Goal: Book appointment/travel/reservation

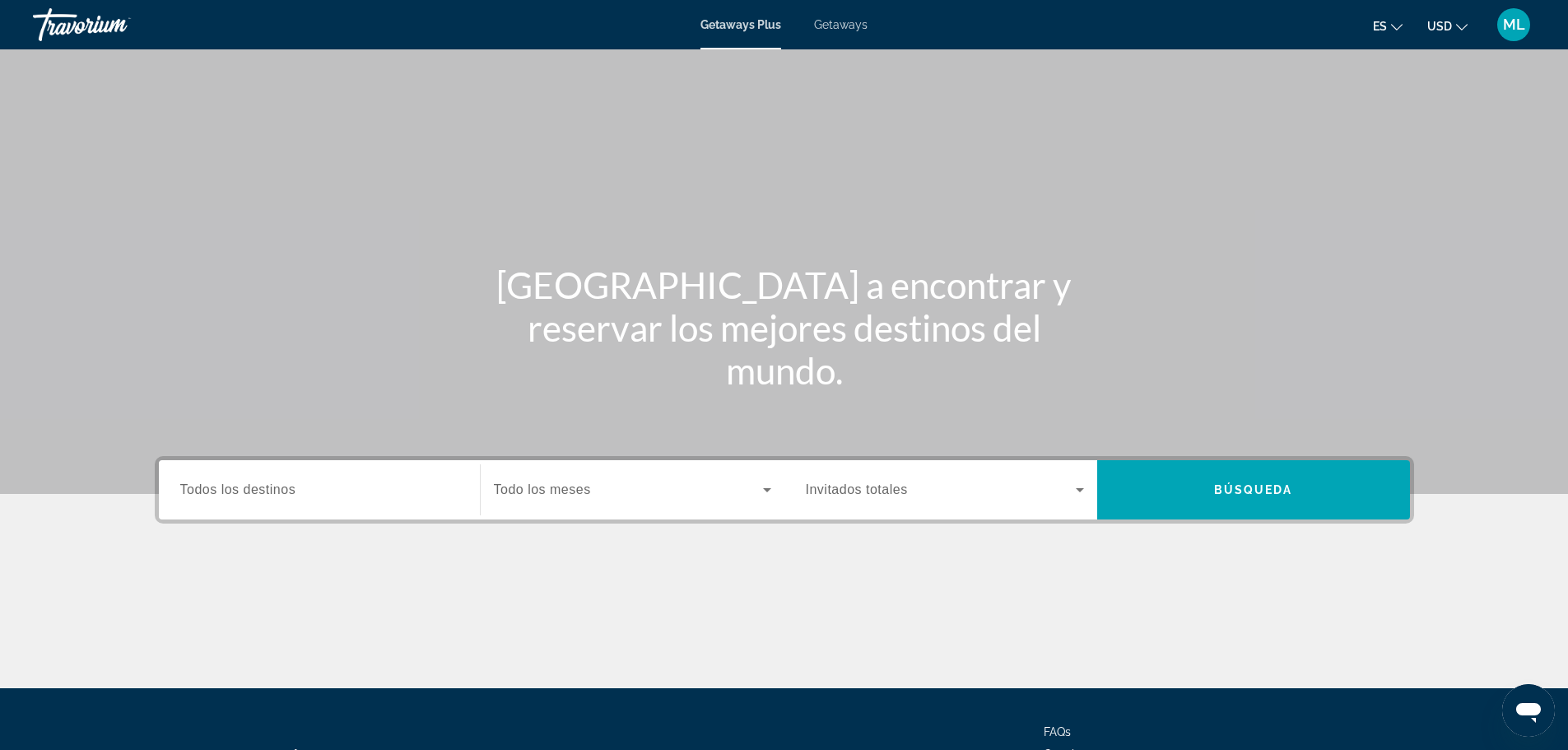
click at [343, 488] on input "Destination Todos los destinos" at bounding box center [319, 491] width 279 height 20
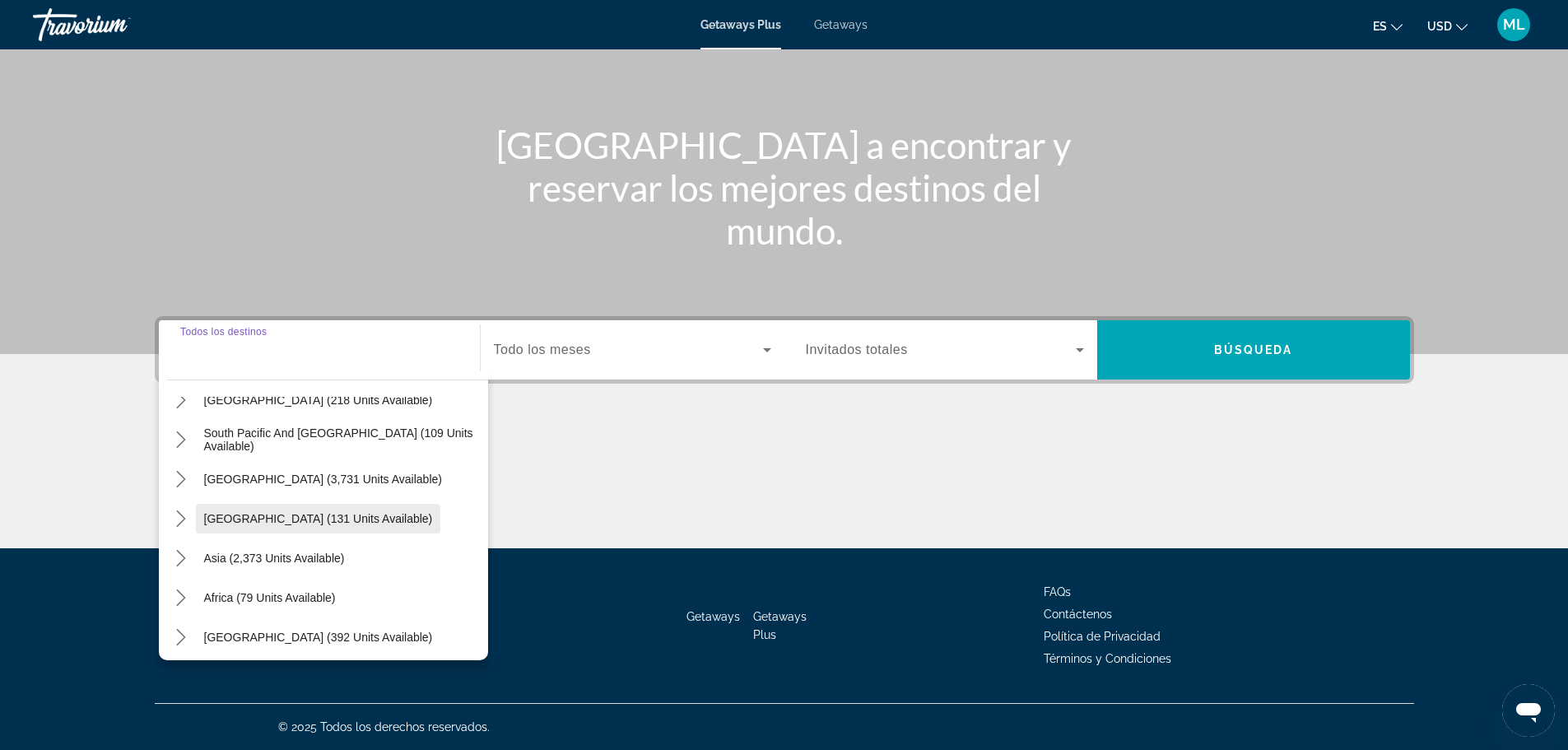
scroll to position [267, 0]
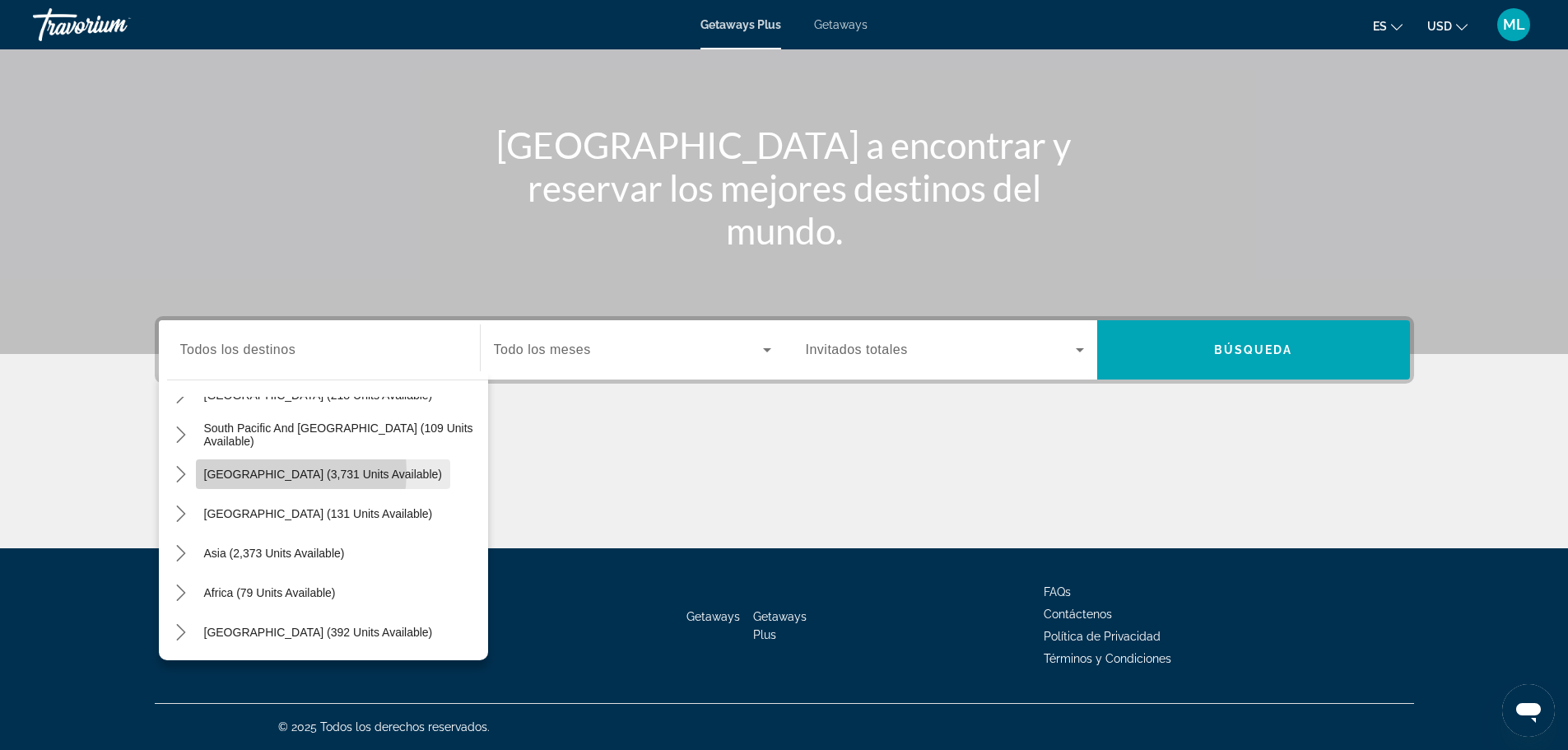
click at [268, 471] on span "[GEOGRAPHIC_DATA] (3,731 units available)" at bounding box center [323, 473] width 238 height 13
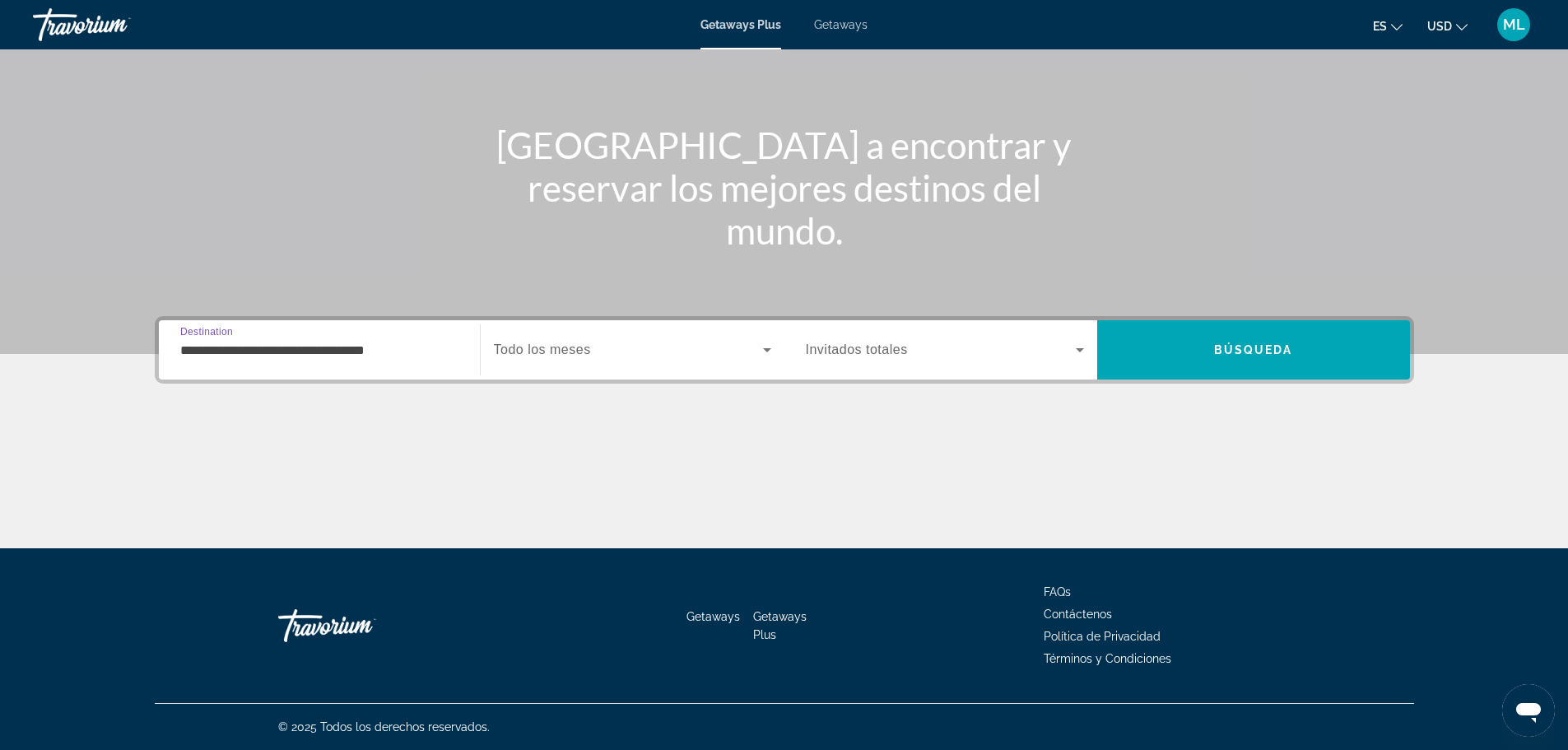
click at [359, 353] on input "**********" at bounding box center [319, 351] width 279 height 20
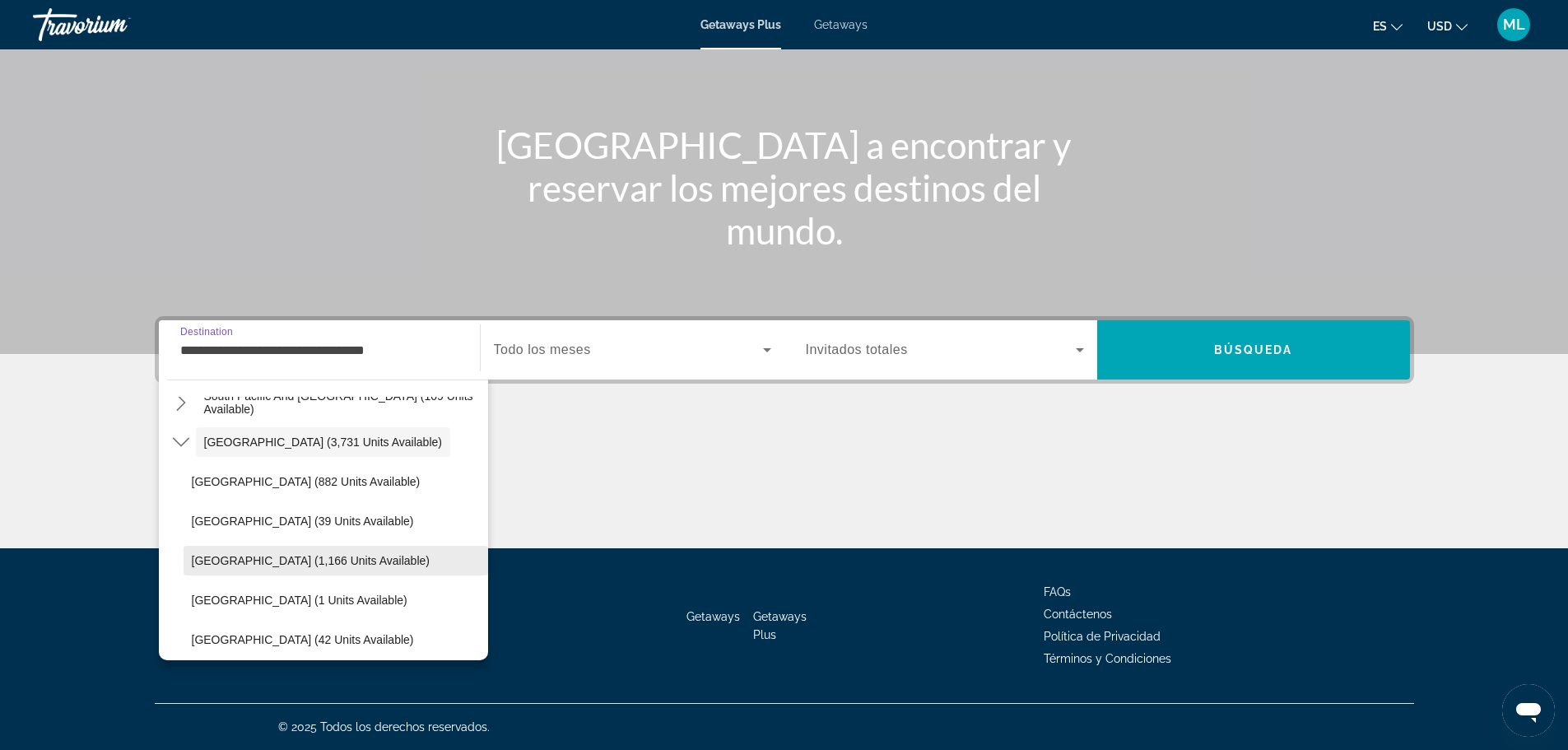
scroll to position [381, 0]
click at [255, 558] on span "[GEOGRAPHIC_DATA] (42 units available)" at bounding box center [302, 556] width 222 height 13
type input "**********"
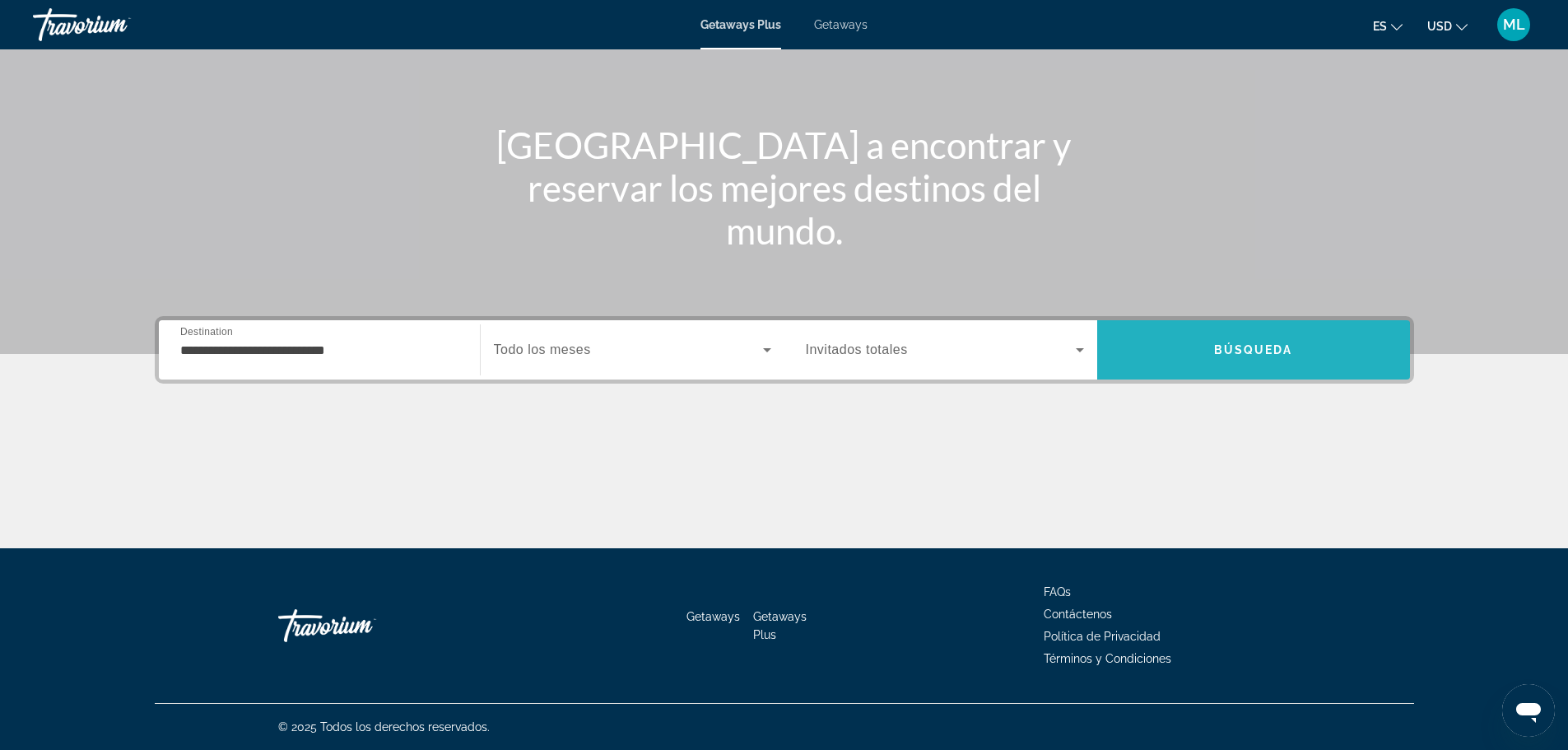
click at [1210, 351] on span "Search" at bounding box center [1254, 350] width 313 height 40
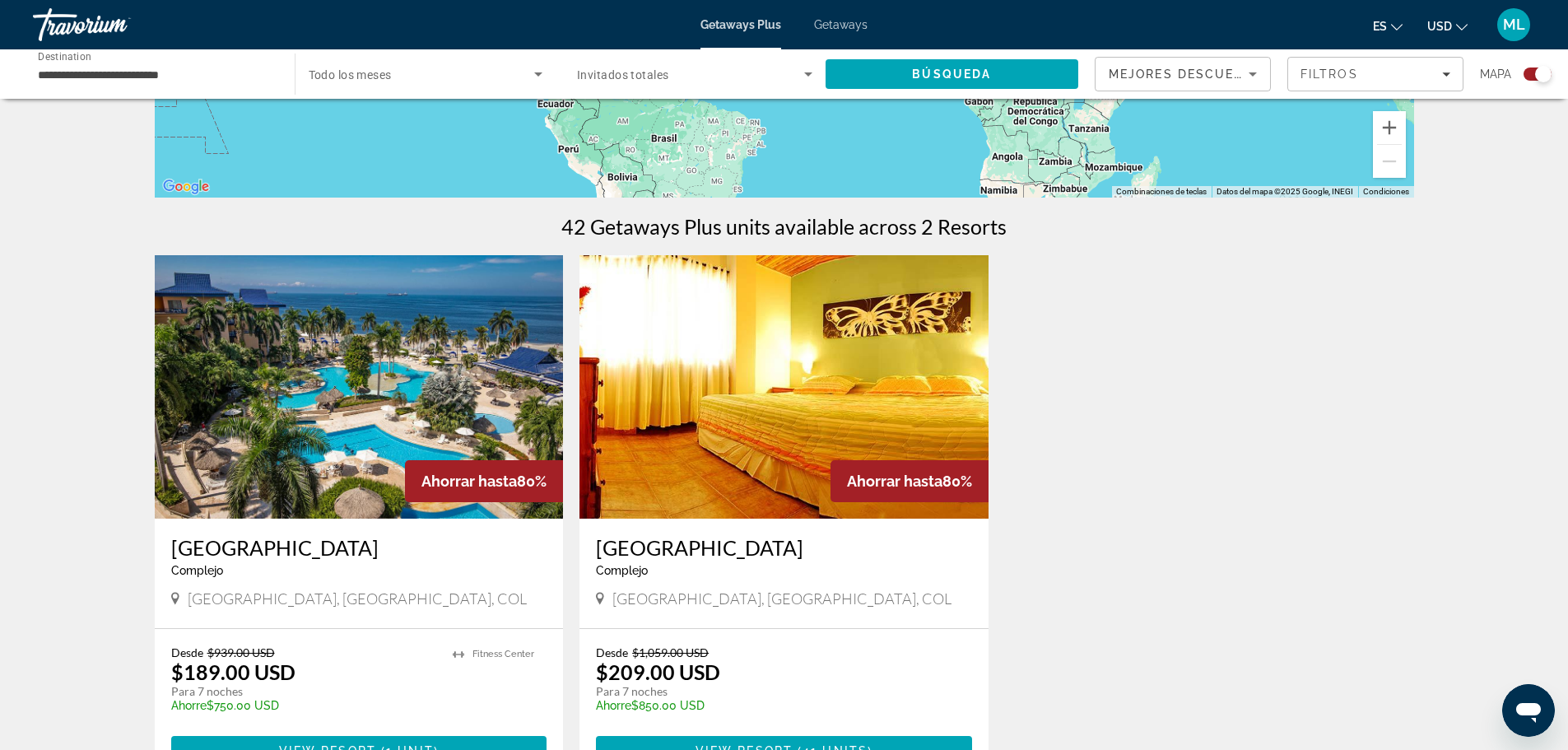
scroll to position [494, 0]
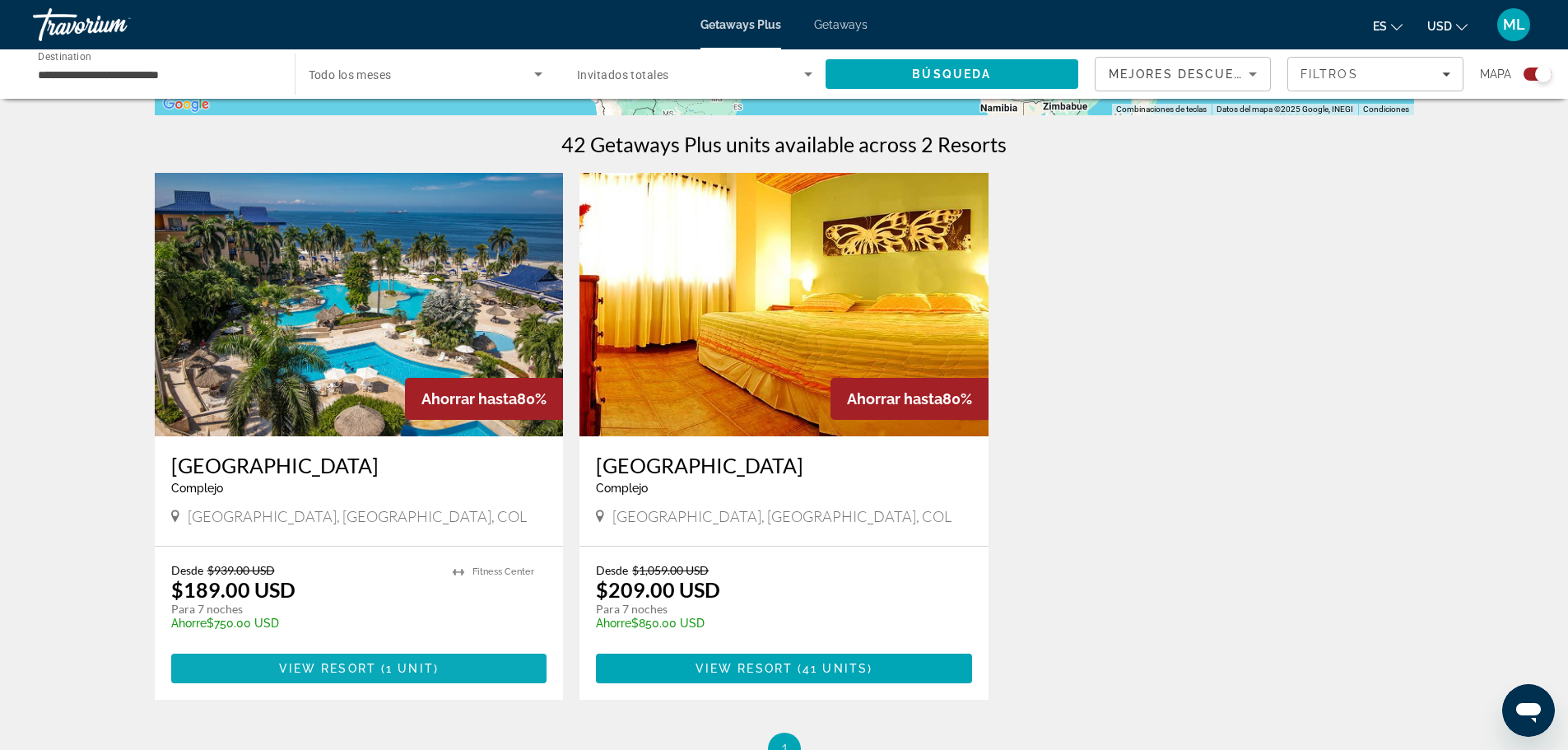
click at [293, 663] on span "View Resort" at bounding box center [327, 668] width 97 height 13
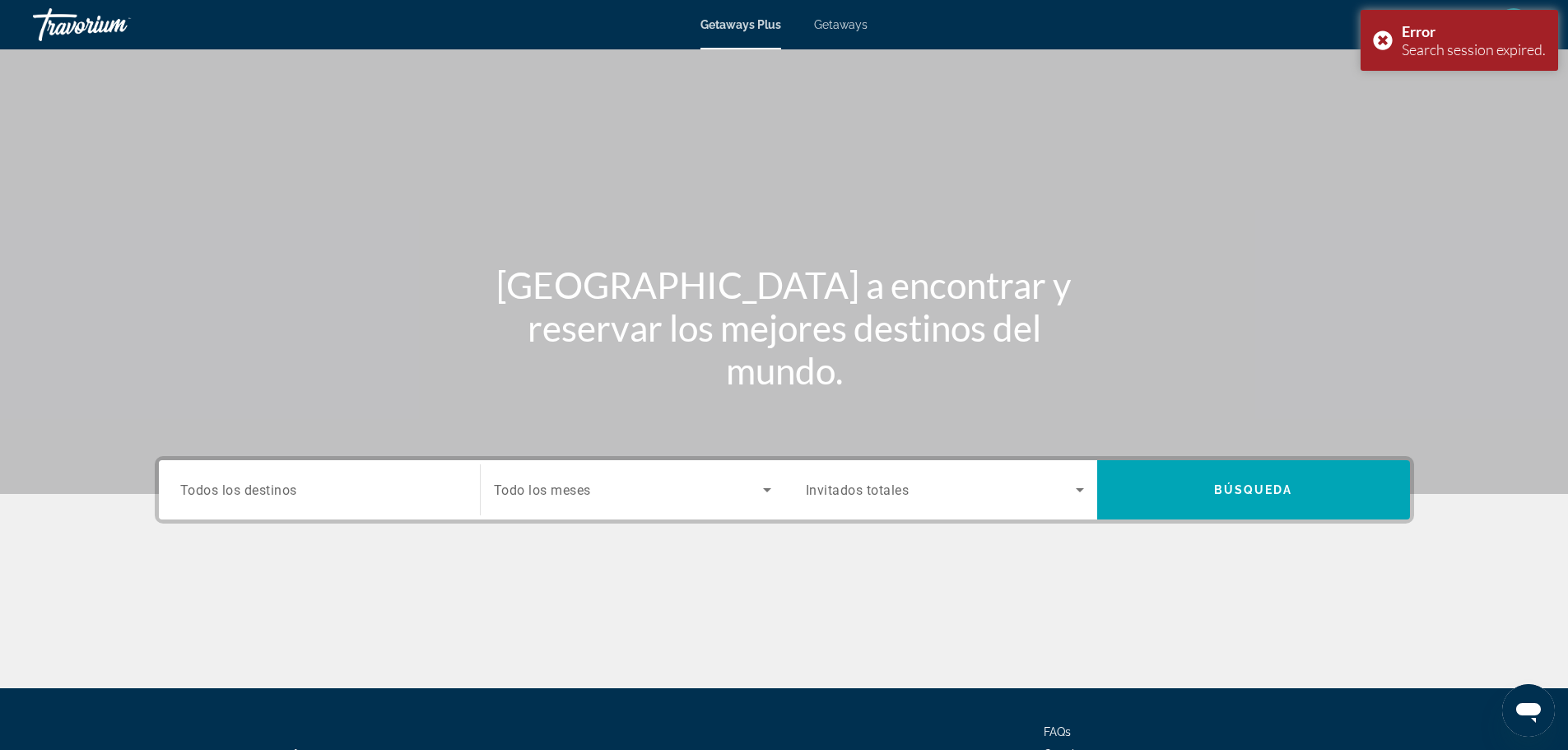
click at [867, 25] on span "Getaways" at bounding box center [841, 24] width 53 height 13
click at [339, 494] on input "Destination Todos los destinos" at bounding box center [319, 491] width 279 height 20
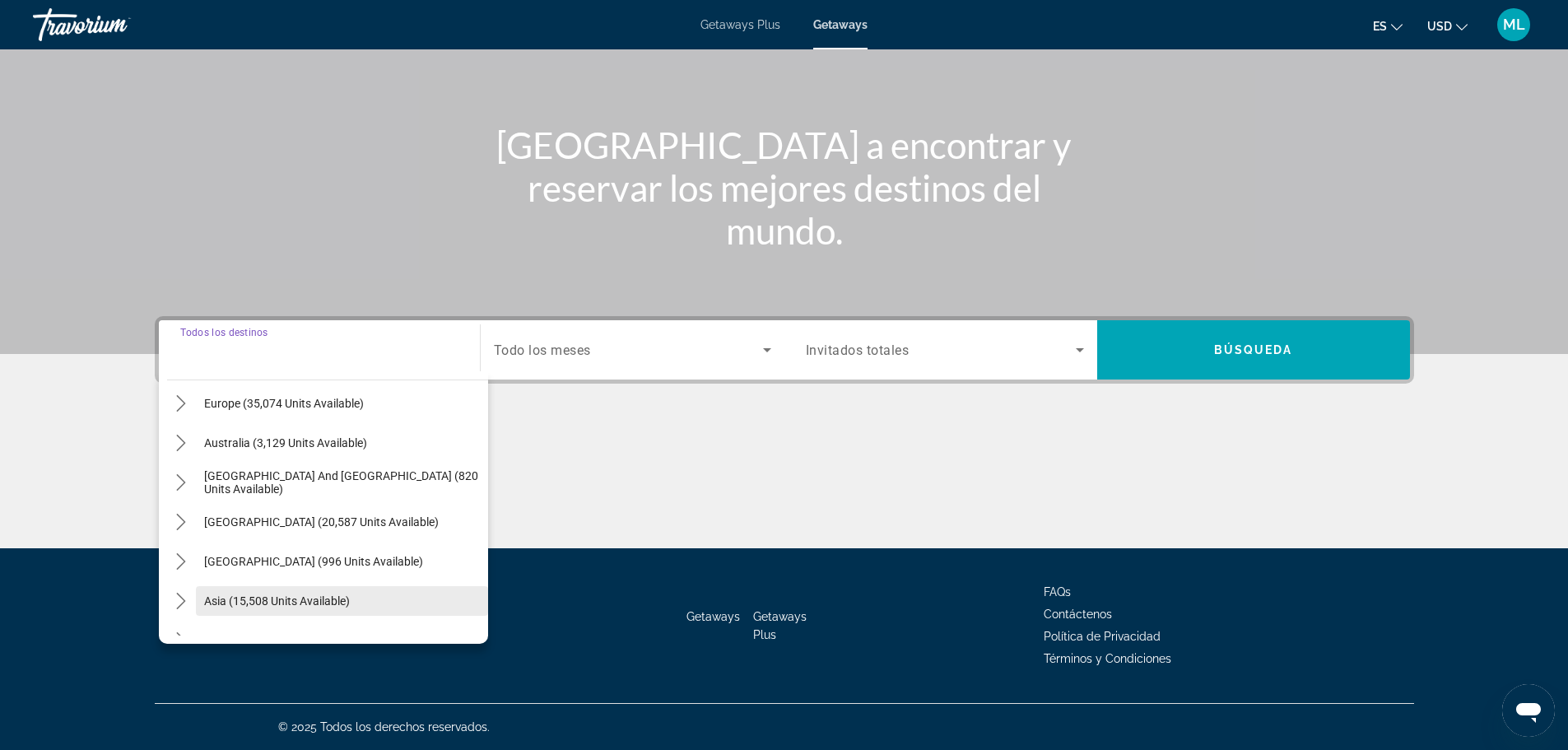
scroll to position [185, 0]
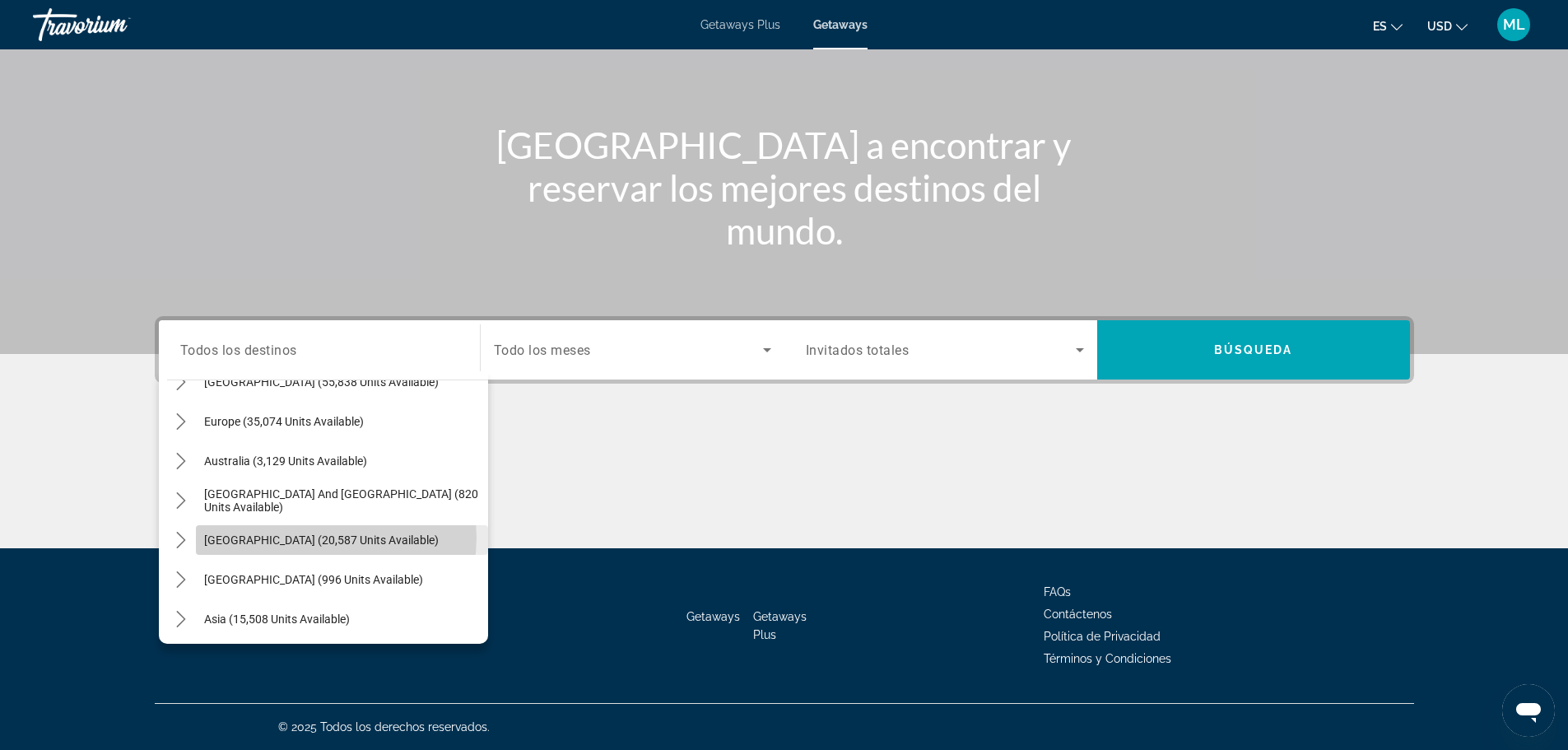
click at [324, 538] on span "[GEOGRAPHIC_DATA] (20,587 units available)" at bounding box center [321, 540] width 234 height 13
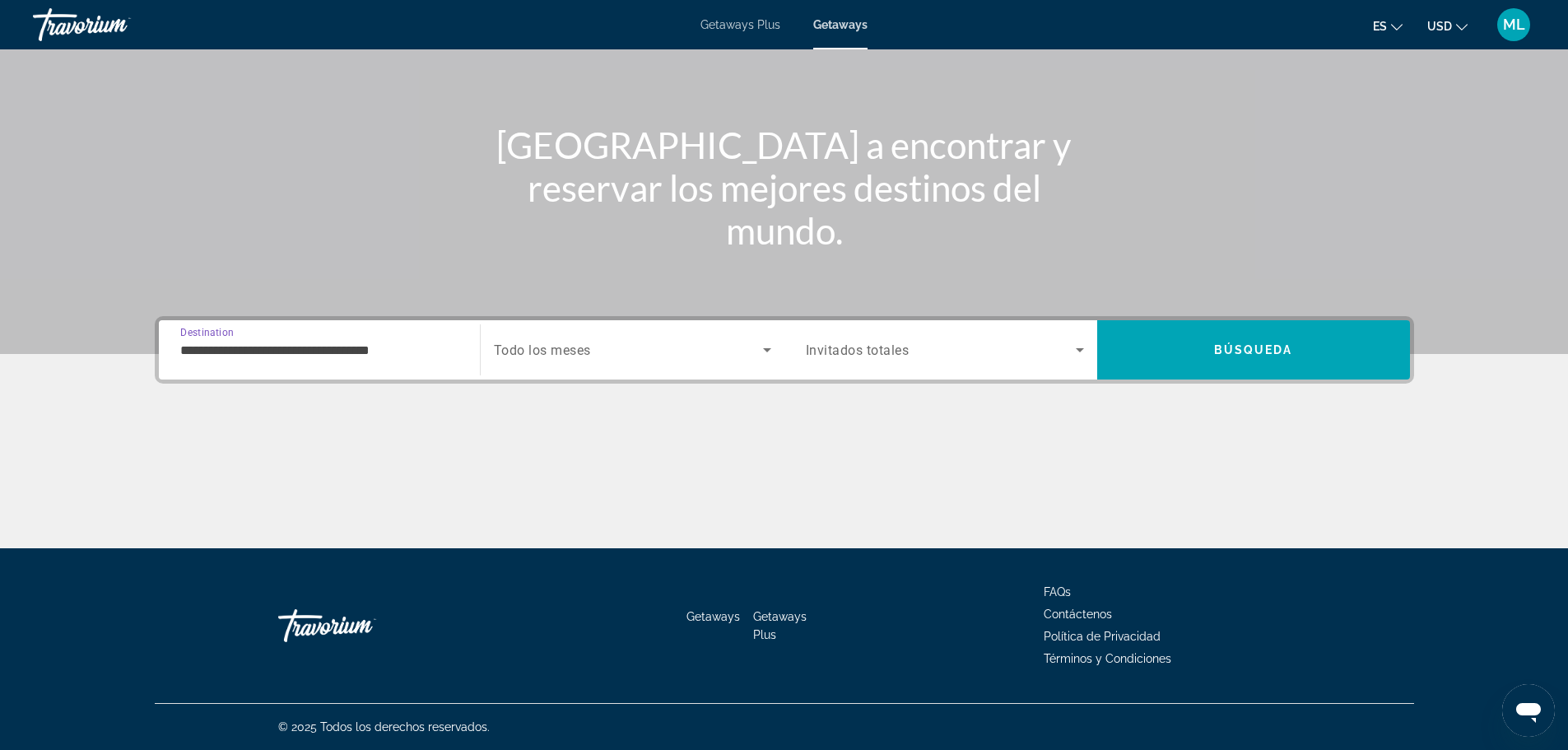
click at [369, 353] on input "**********" at bounding box center [319, 351] width 279 height 20
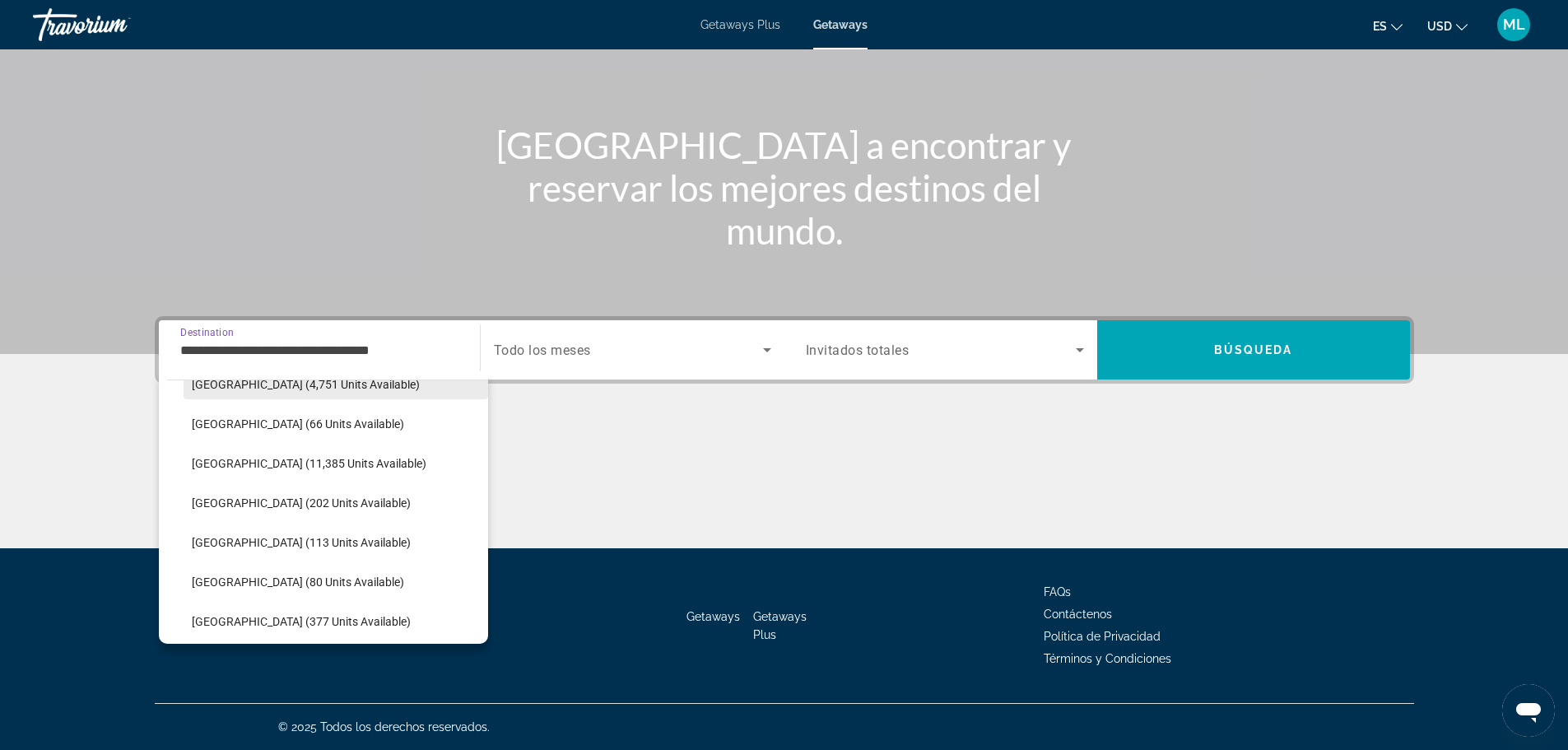
scroll to position [381, 0]
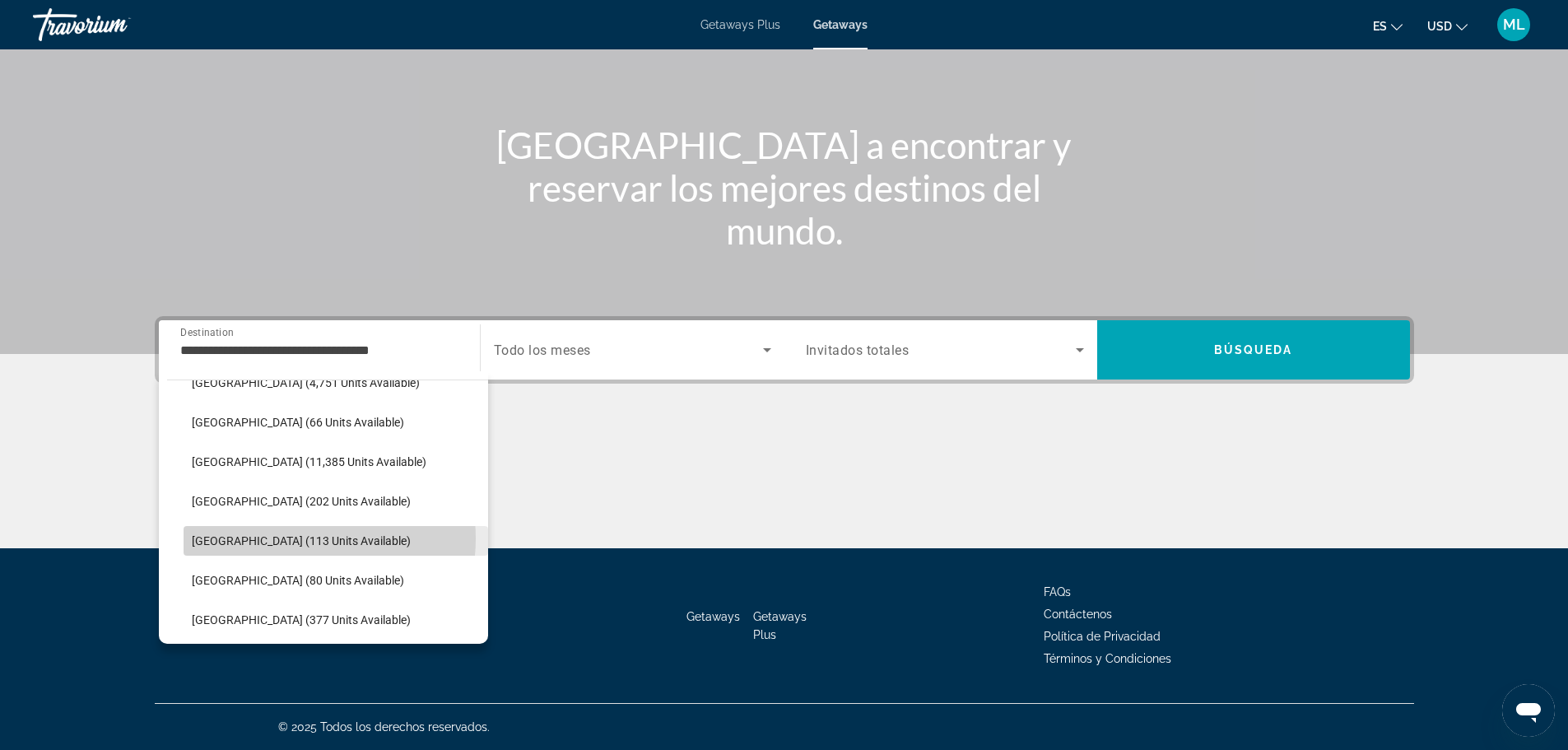
click at [290, 539] on span "[GEOGRAPHIC_DATA] (113 units available)" at bounding box center [301, 541] width 219 height 13
type input "**********"
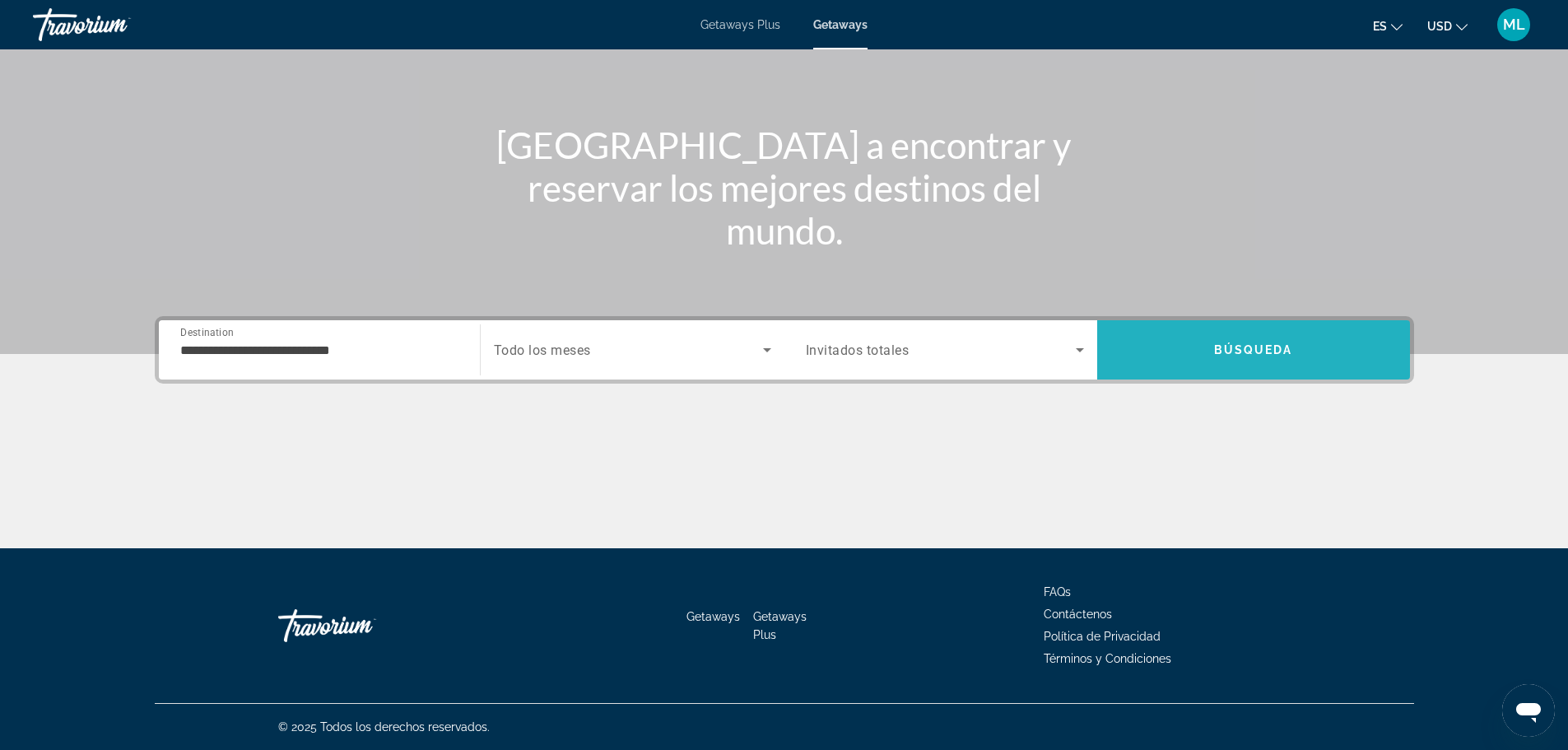
click at [1211, 353] on span "Search" at bounding box center [1254, 350] width 313 height 40
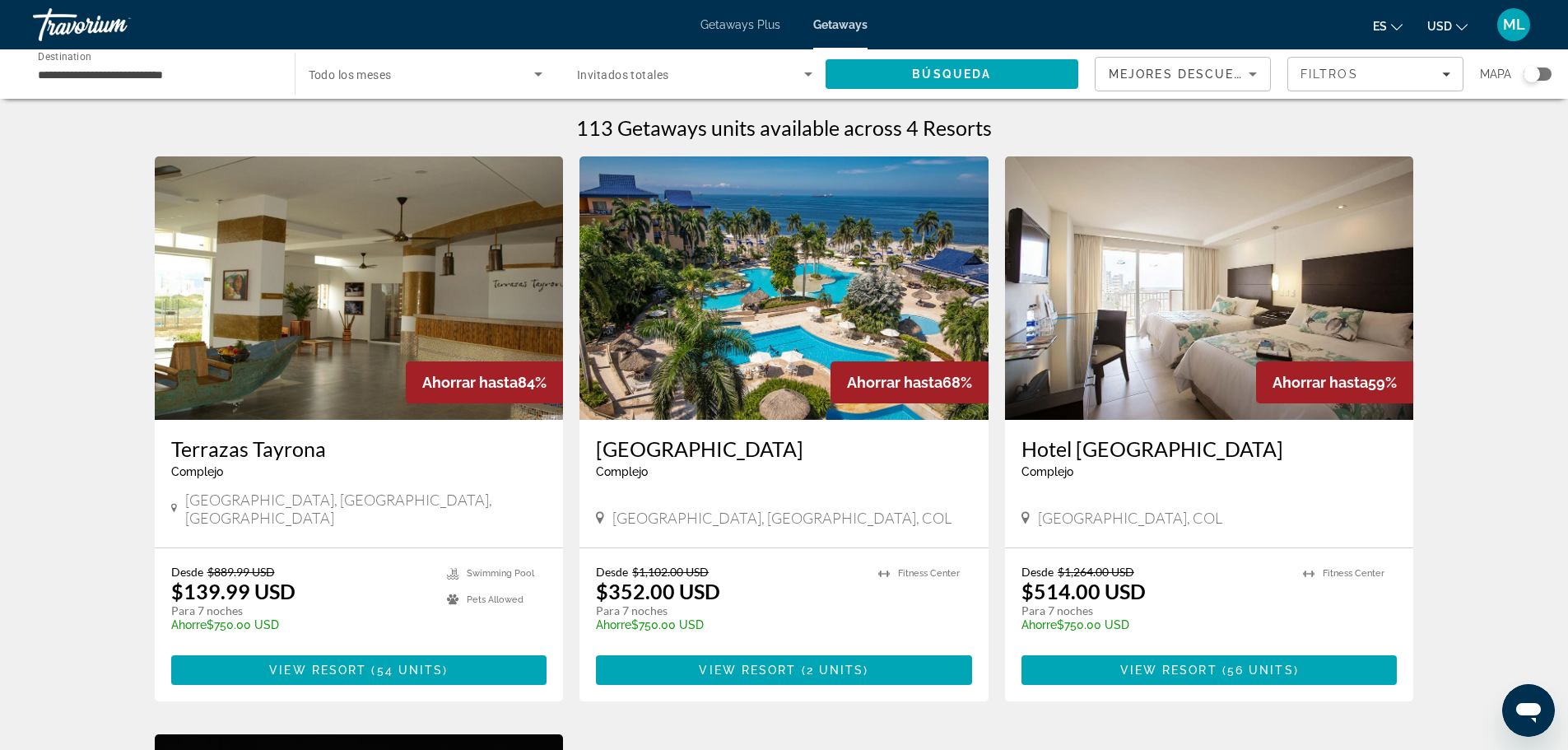
click at [725, 27] on span "Getaways Plus" at bounding box center [740, 24] width 80 height 13
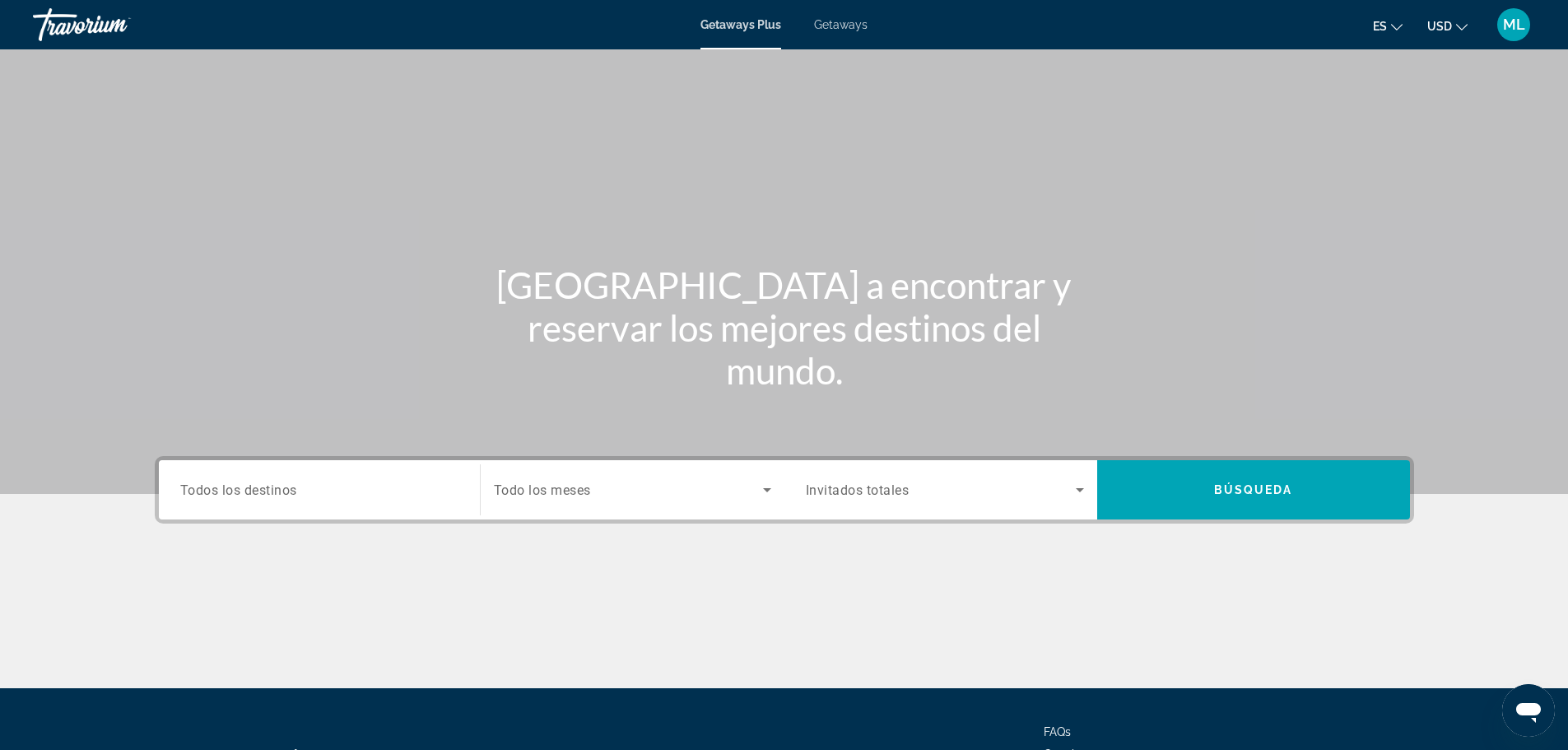
click at [440, 477] on div "Search widget" at bounding box center [319, 489] width 279 height 46
click at [558, 498] on span "Search widget" at bounding box center [628, 490] width 269 height 20
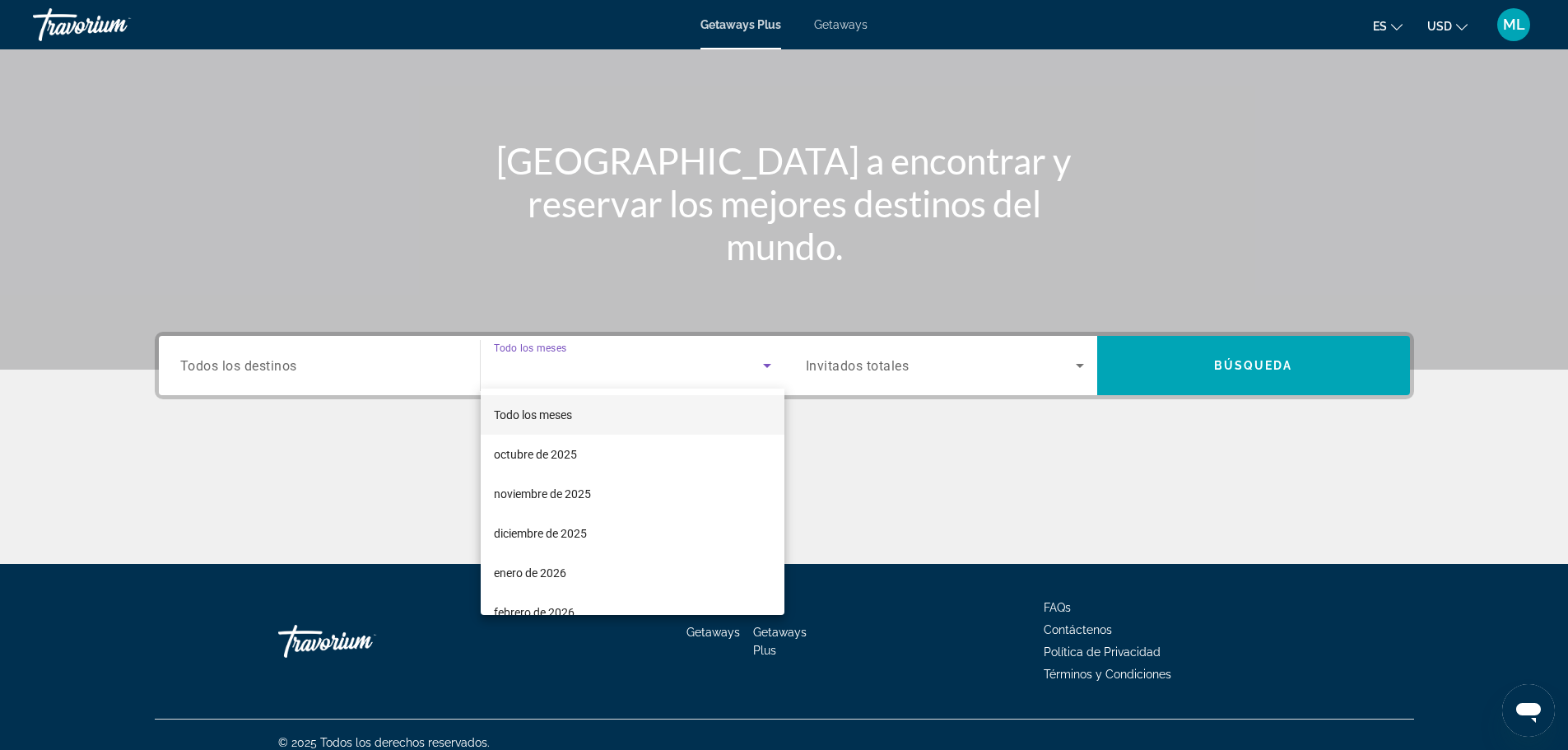
scroll to position [140, 0]
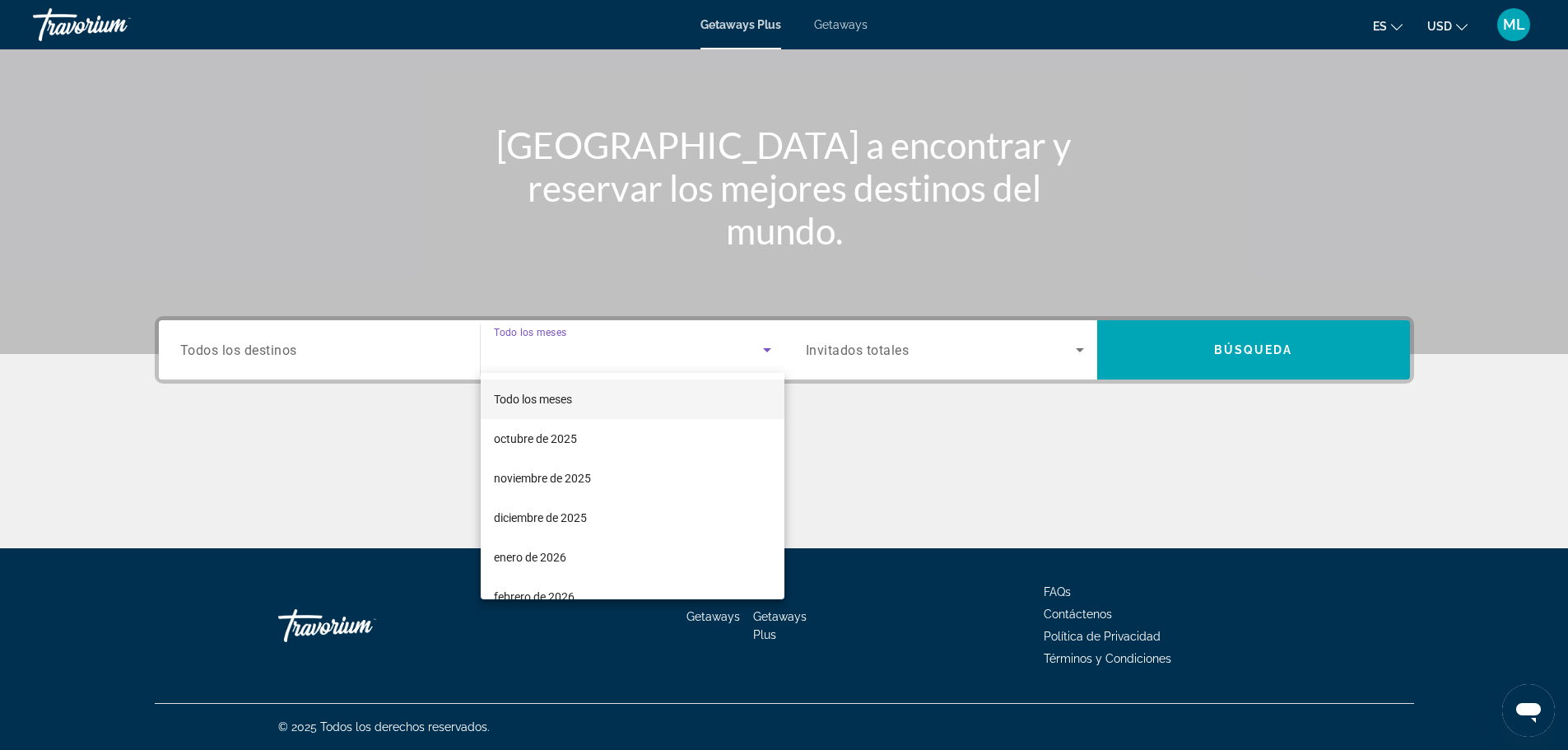
click at [422, 356] on div at bounding box center [784, 375] width 1568 height 750
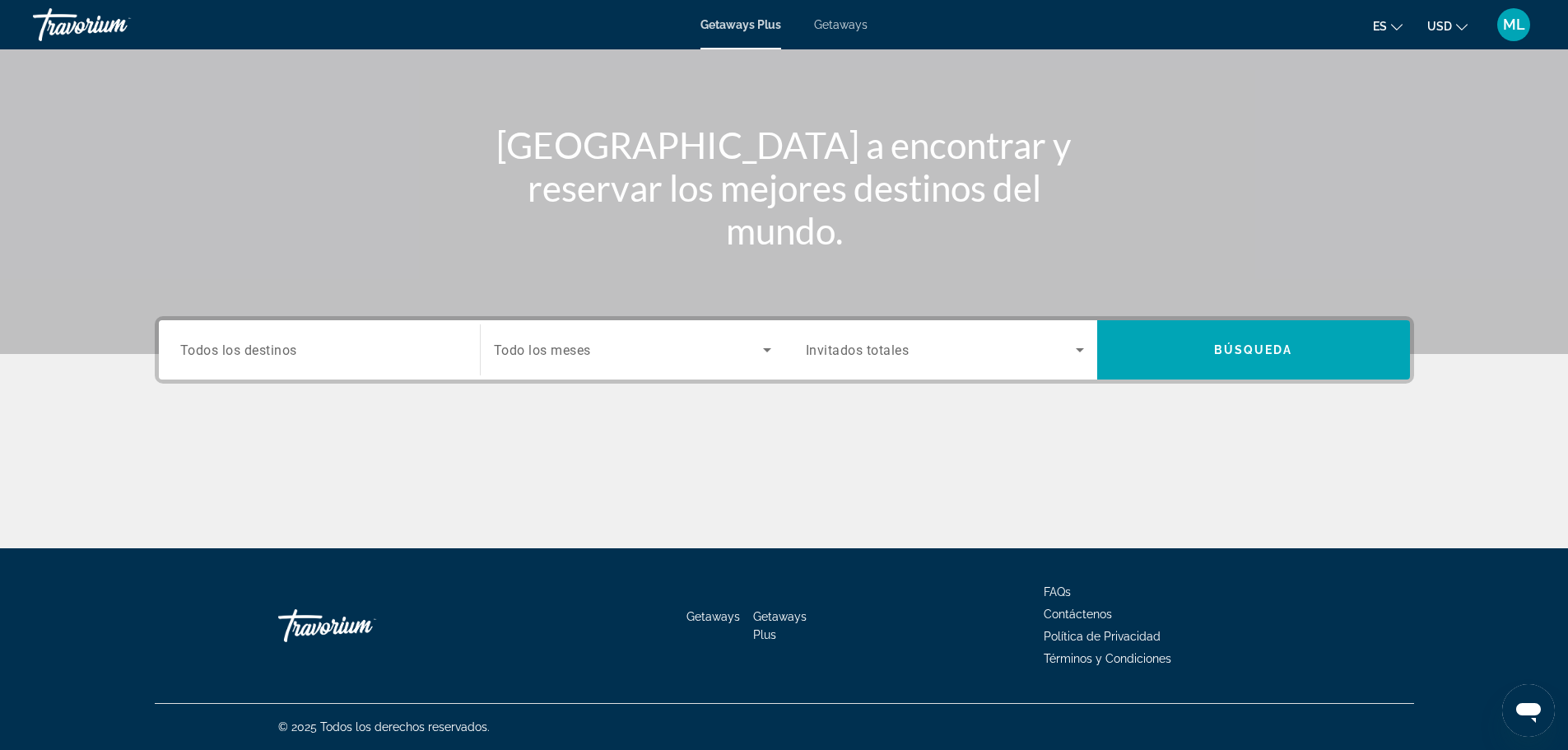
click at [422, 356] on input "Destination Todos los destinos" at bounding box center [319, 351] width 279 height 20
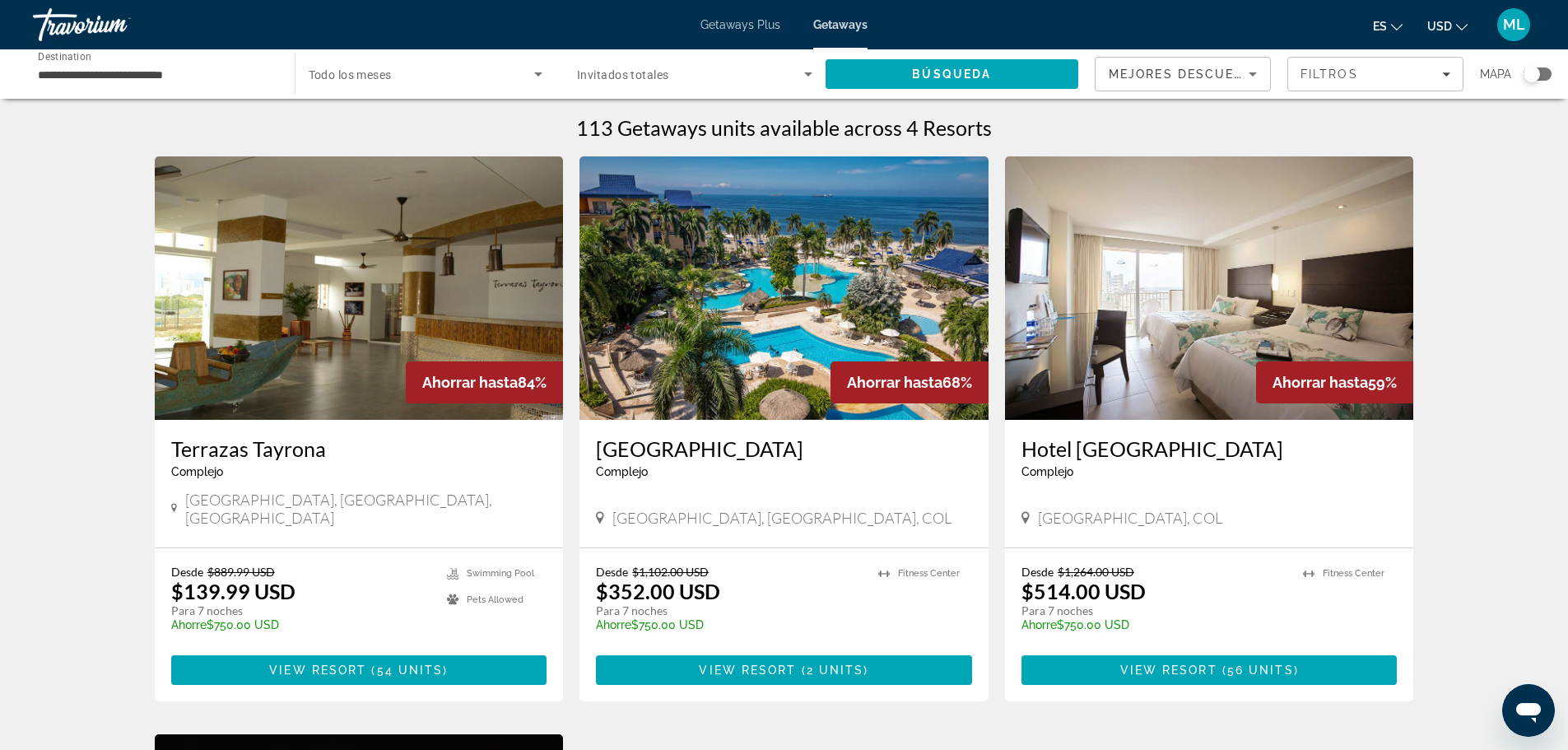
click at [739, 21] on span "Getaways Plus" at bounding box center [740, 24] width 80 height 13
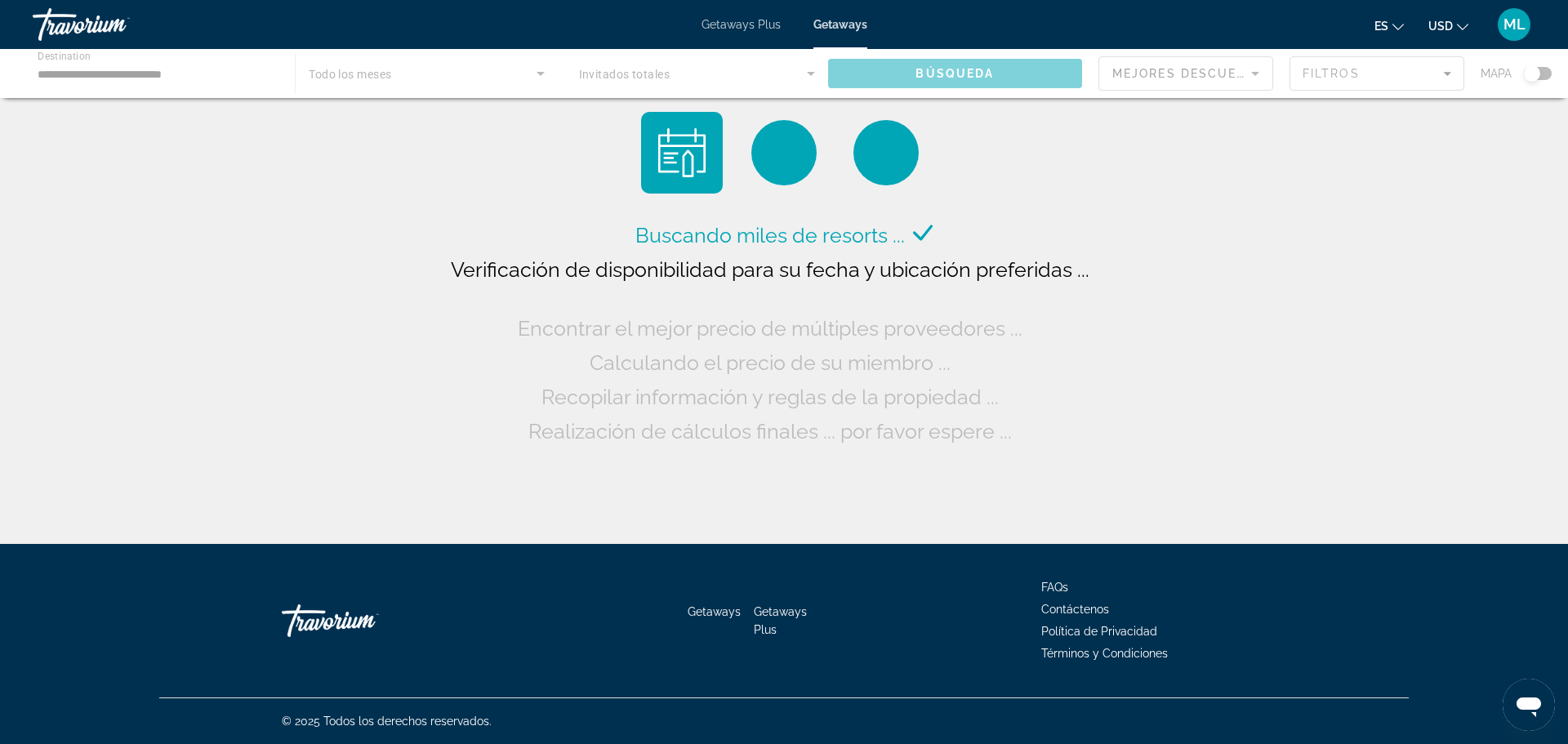
click at [707, 31] on div "Getaways Plus Getaways es English Español Français Italiano Português русский U…" at bounding box center [784, 24] width 1568 height 42
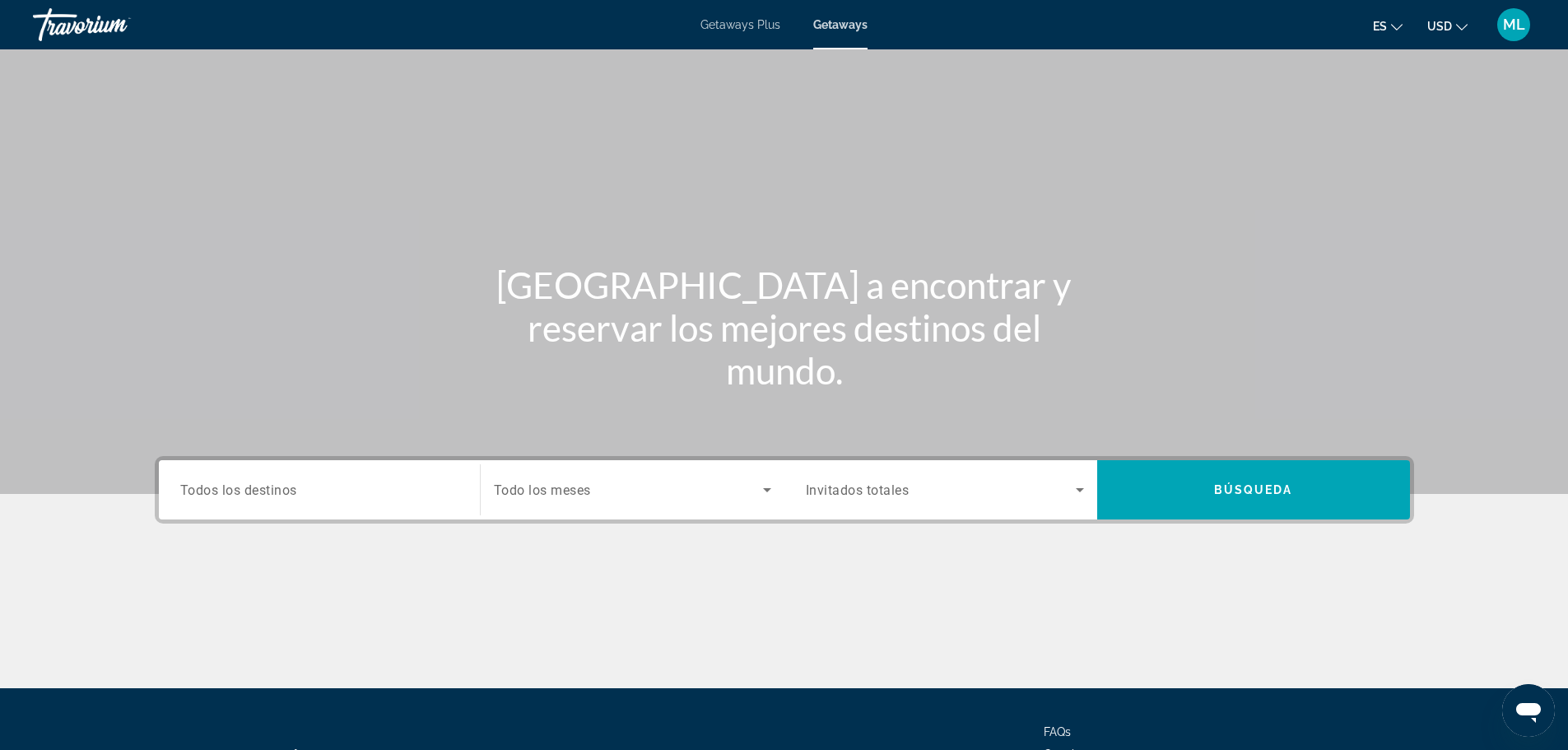
click at [308, 487] on input "Destination Todos los destinos" at bounding box center [319, 491] width 279 height 20
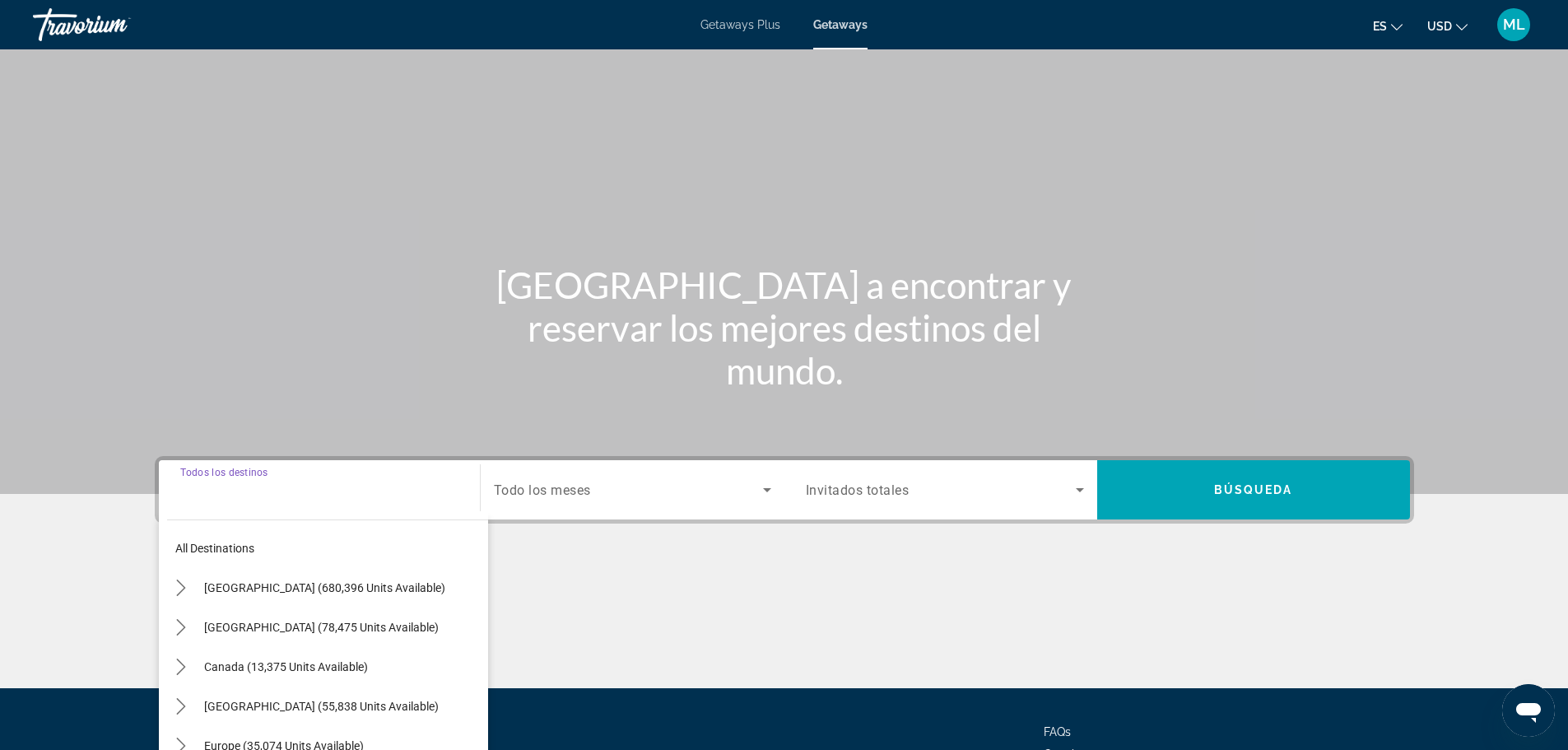
scroll to position [140, 0]
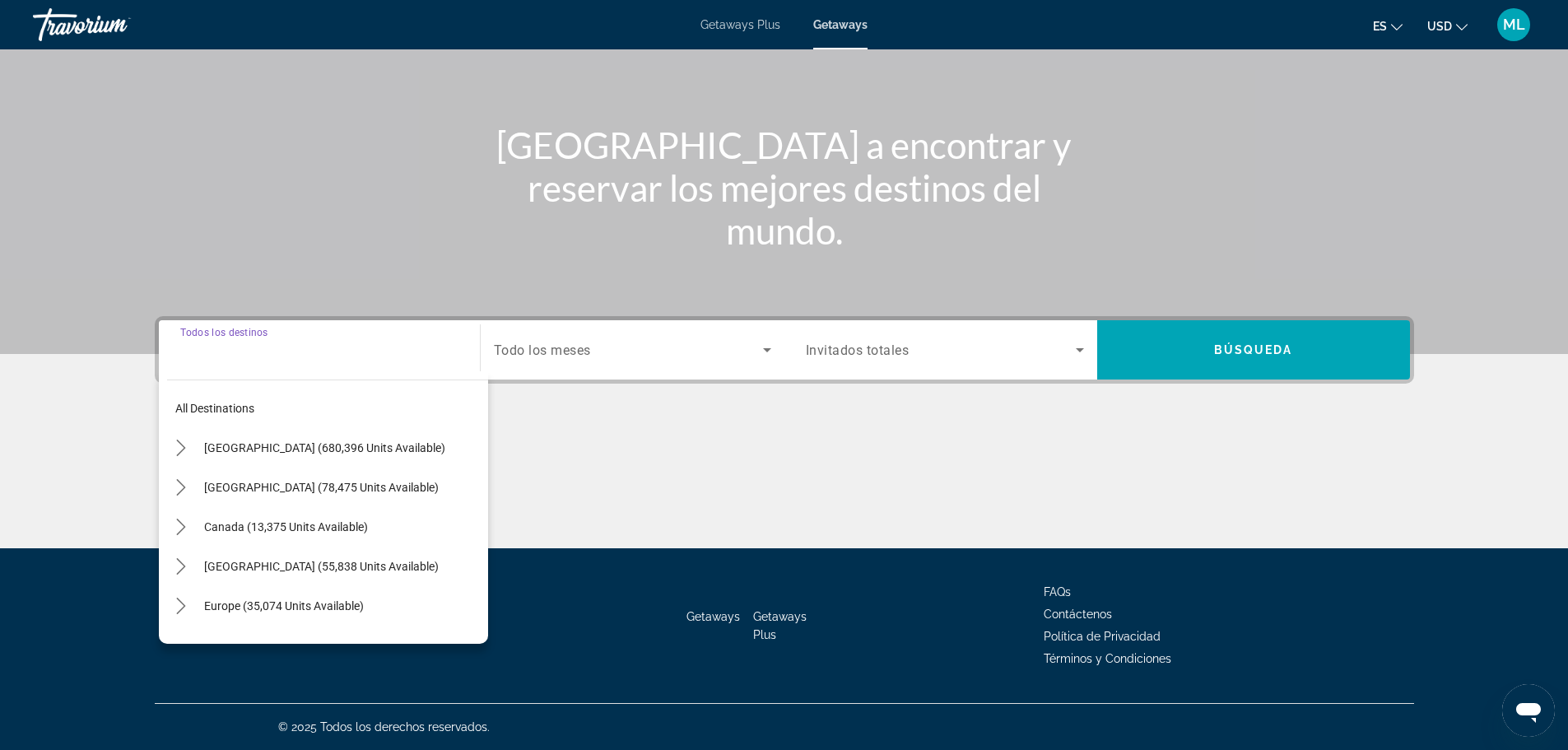
click at [736, 22] on span "Getaways Plus" at bounding box center [740, 24] width 80 height 13
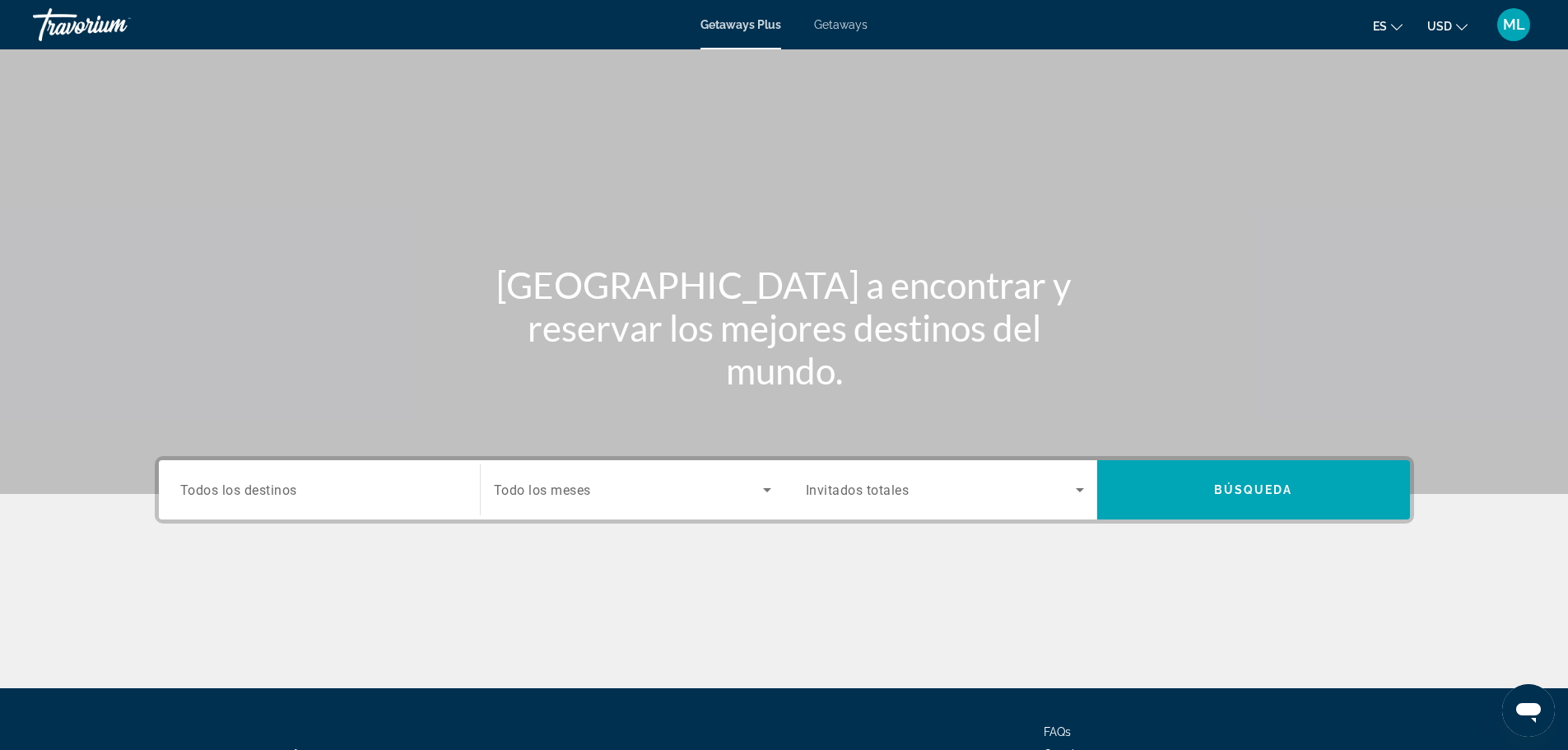
click at [306, 492] on input "Destination Todos los destinos" at bounding box center [319, 491] width 279 height 20
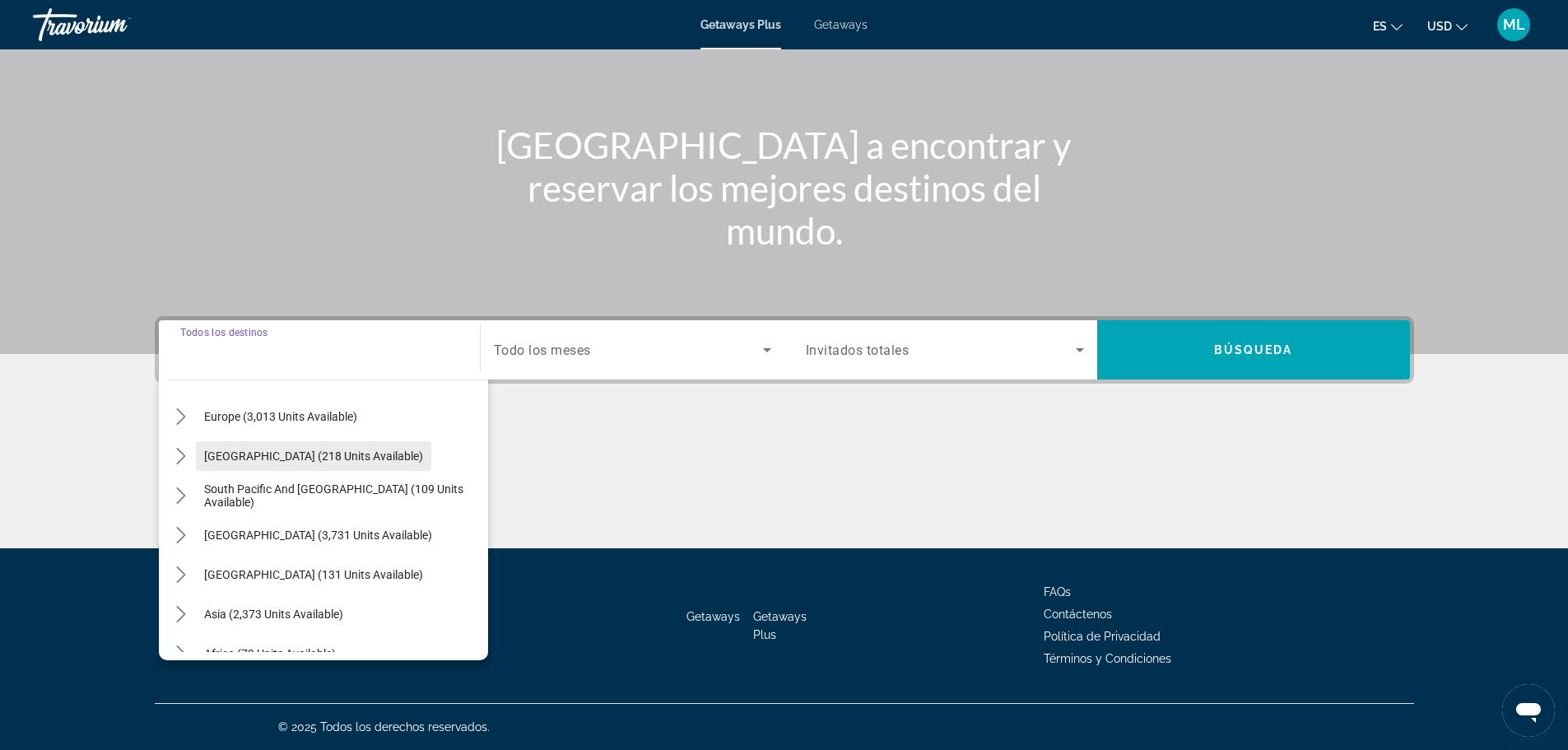
scroll to position [247, 0]
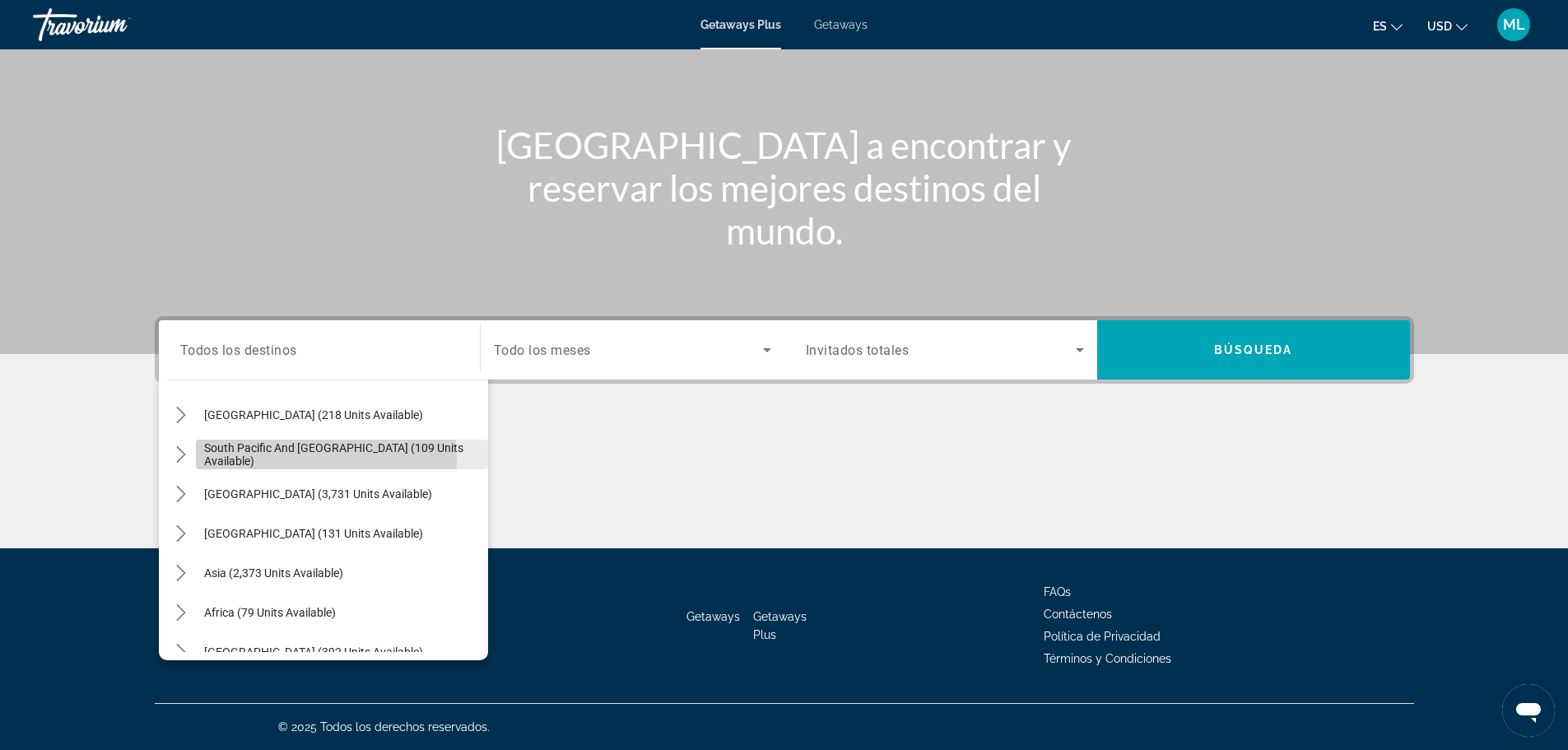
click at [298, 457] on span "South Pacific and [GEOGRAPHIC_DATA] (109 units available)" at bounding box center [342, 455] width 276 height 27
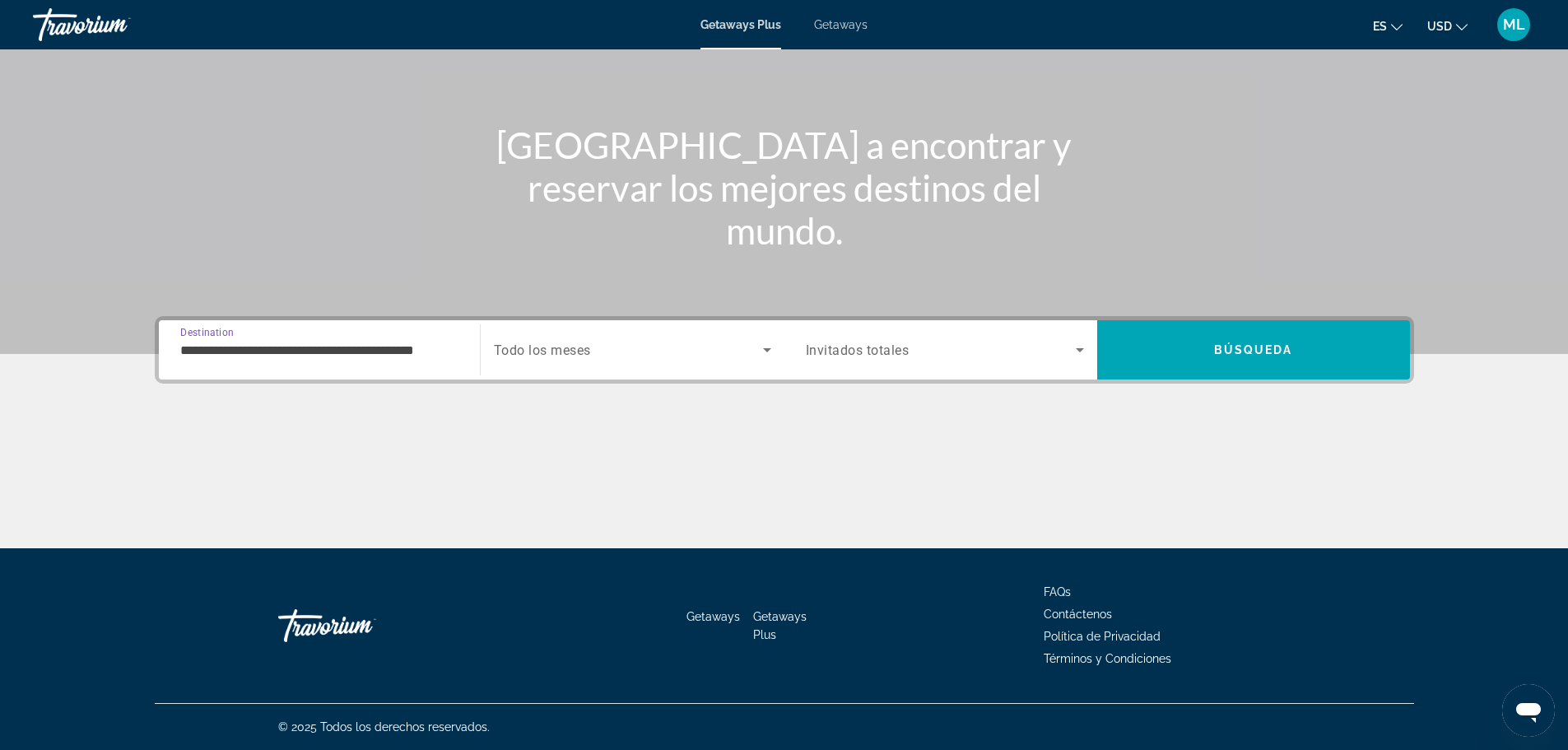
click at [260, 341] on input "**********" at bounding box center [319, 351] width 279 height 20
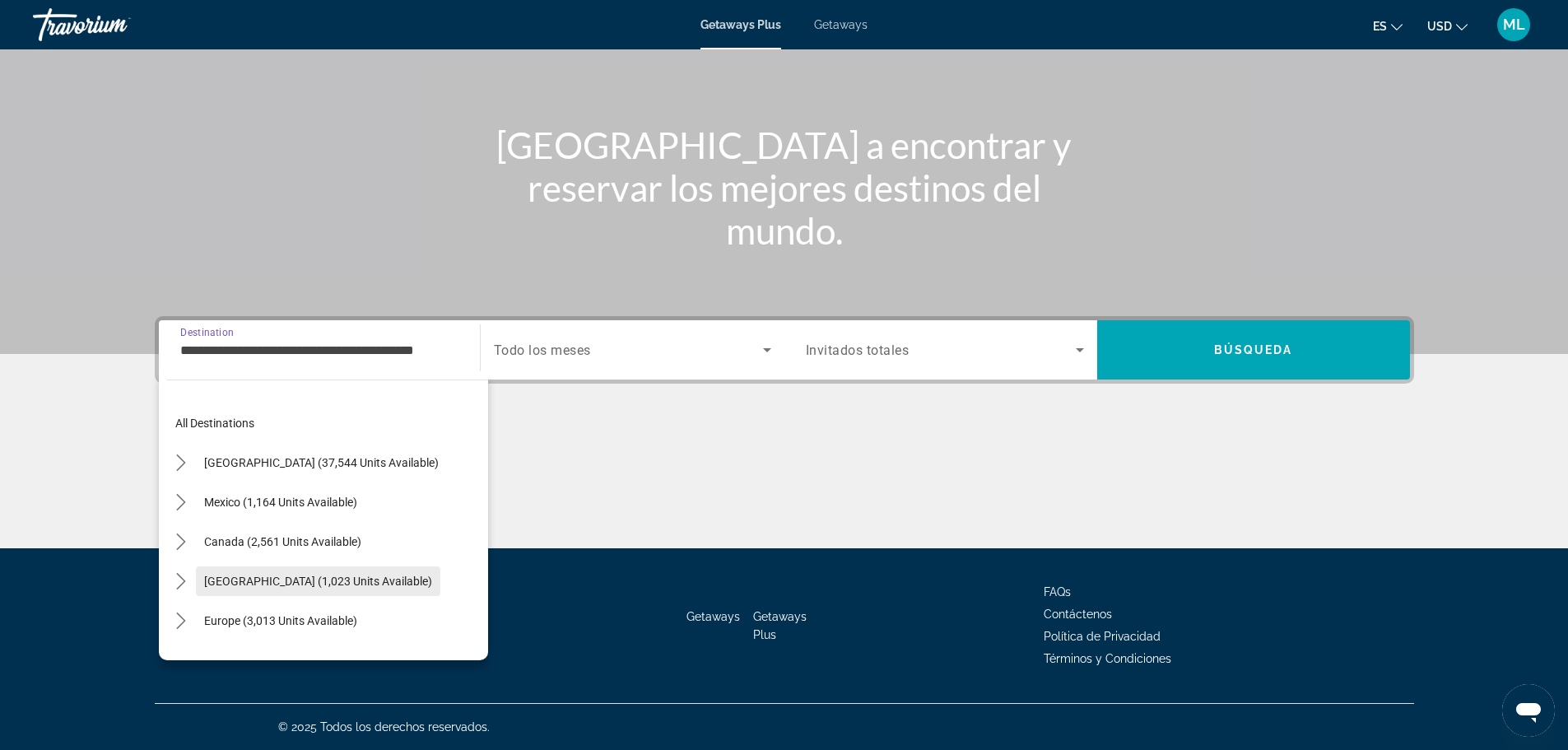
scroll to position [0, 0]
click at [180, 462] on icon "Toggle United States (37,544 units available) submenu" at bounding box center [181, 464] width 17 height 17
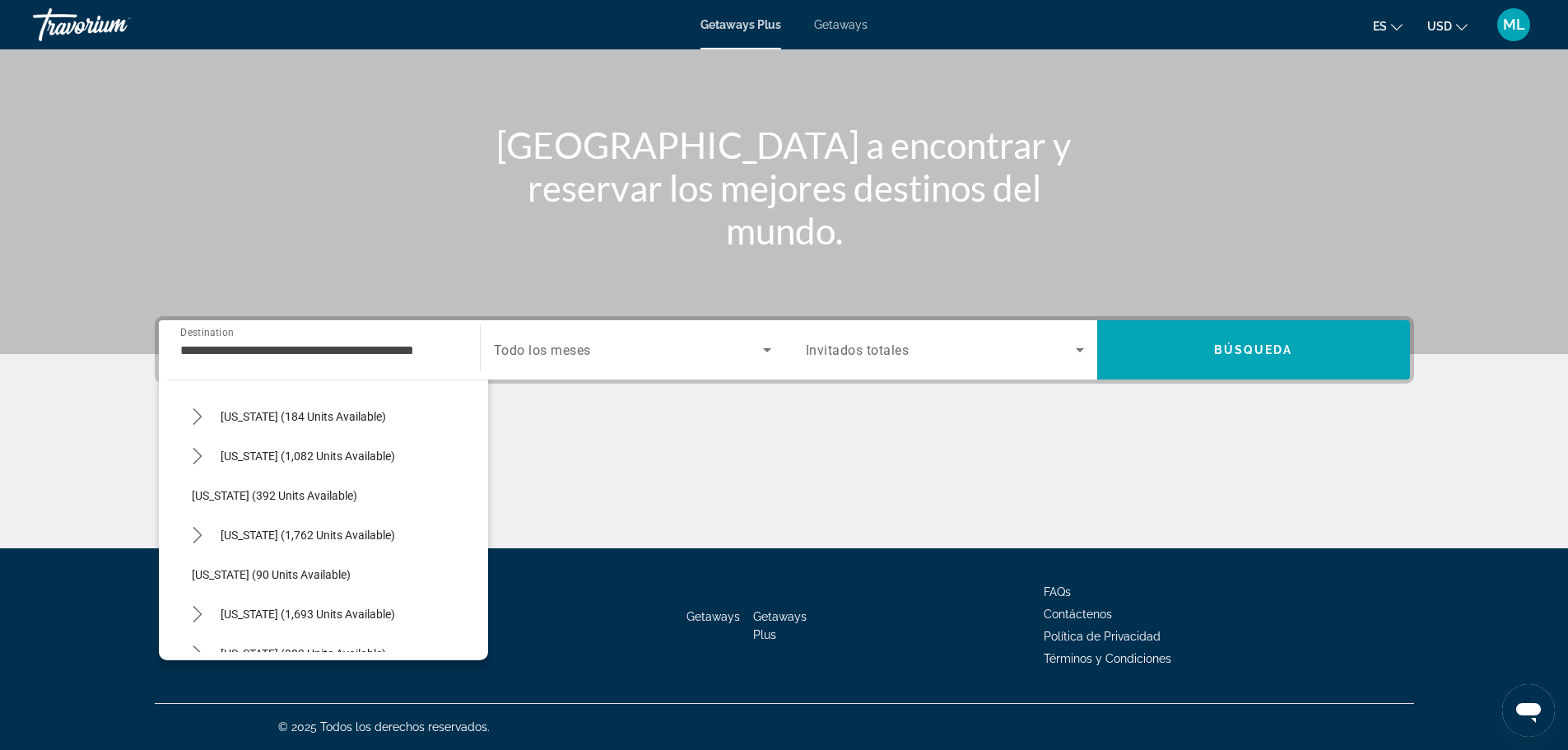
click at [359, 327] on div "**********" at bounding box center [319, 350] width 279 height 46
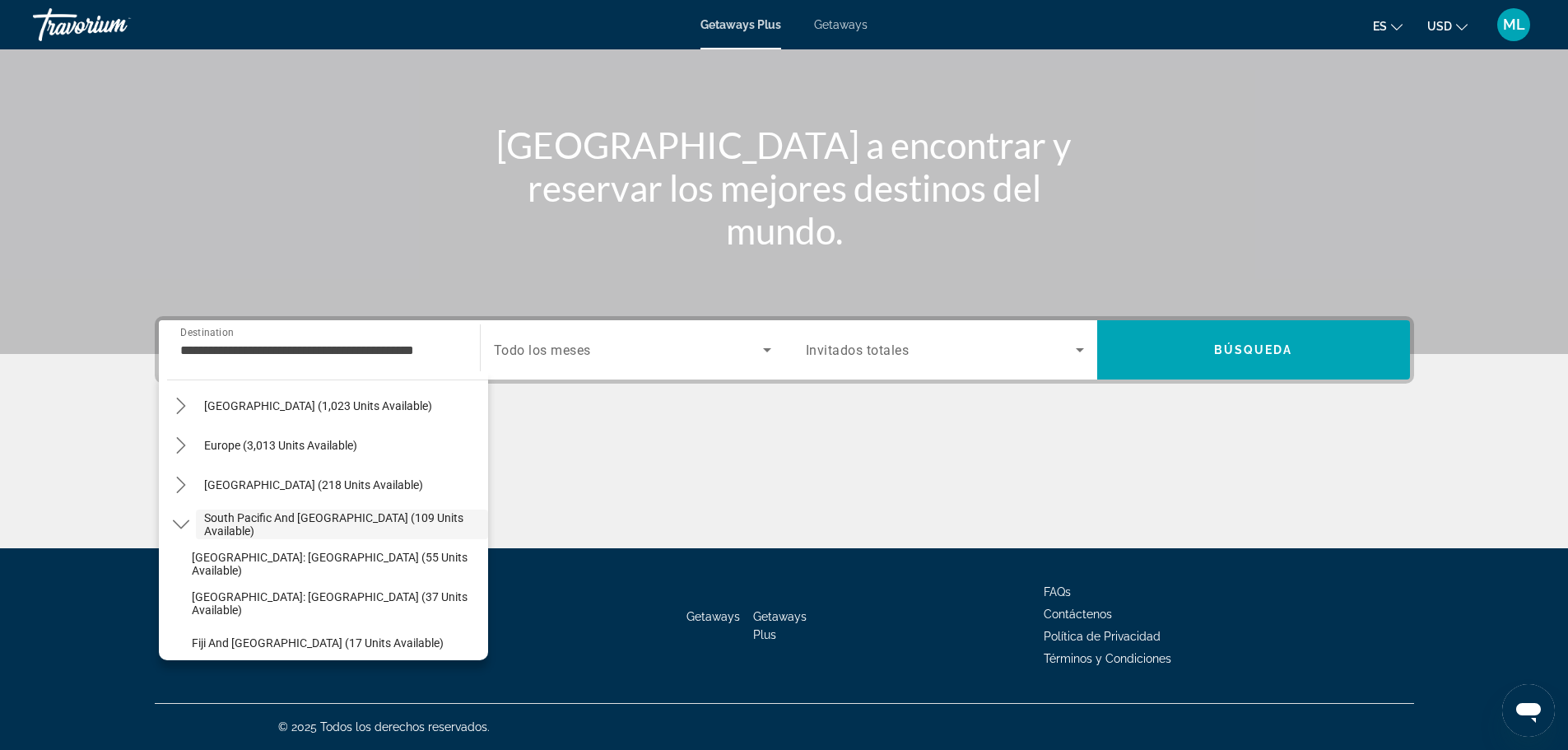
click at [359, 336] on div "**********" at bounding box center [319, 350] width 279 height 46
click at [185, 521] on icon "Toggle South Pacific and Oceania (109 units available) submenu" at bounding box center [181, 524] width 17 height 17
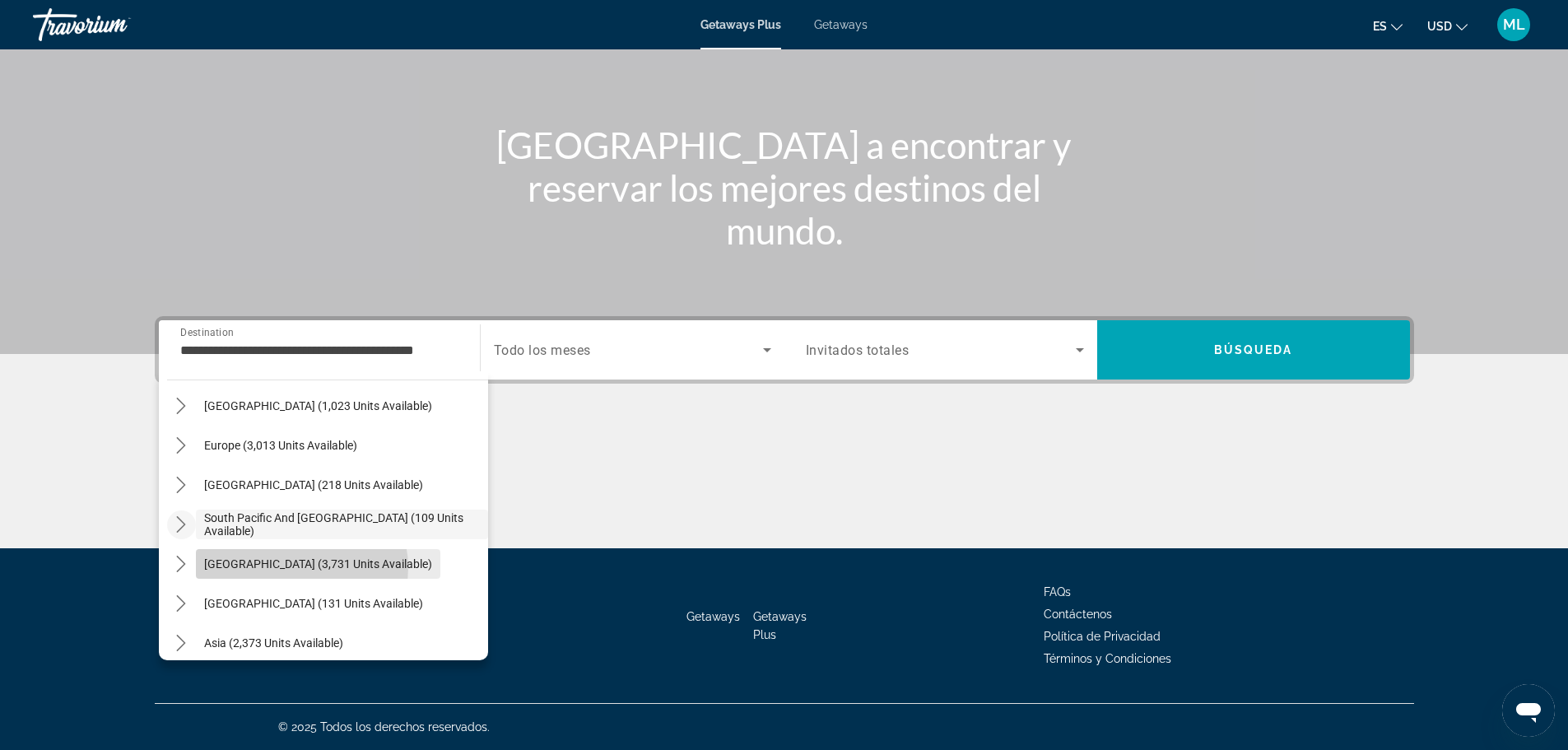
click at [301, 567] on span "[GEOGRAPHIC_DATA] (3,731 units available)" at bounding box center [318, 563] width 228 height 13
type input "**********"
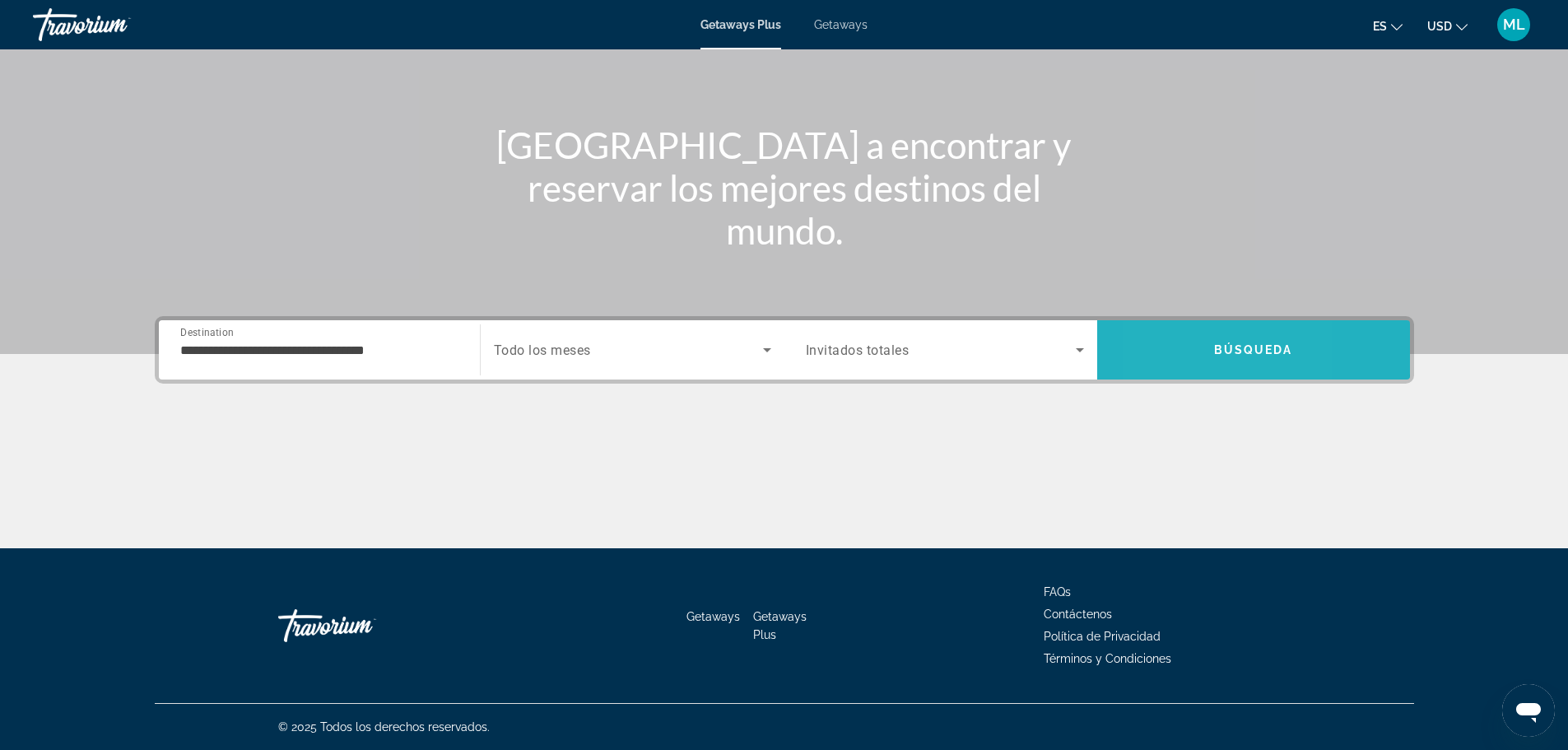
click at [1163, 345] on span "Search" at bounding box center [1254, 350] width 313 height 40
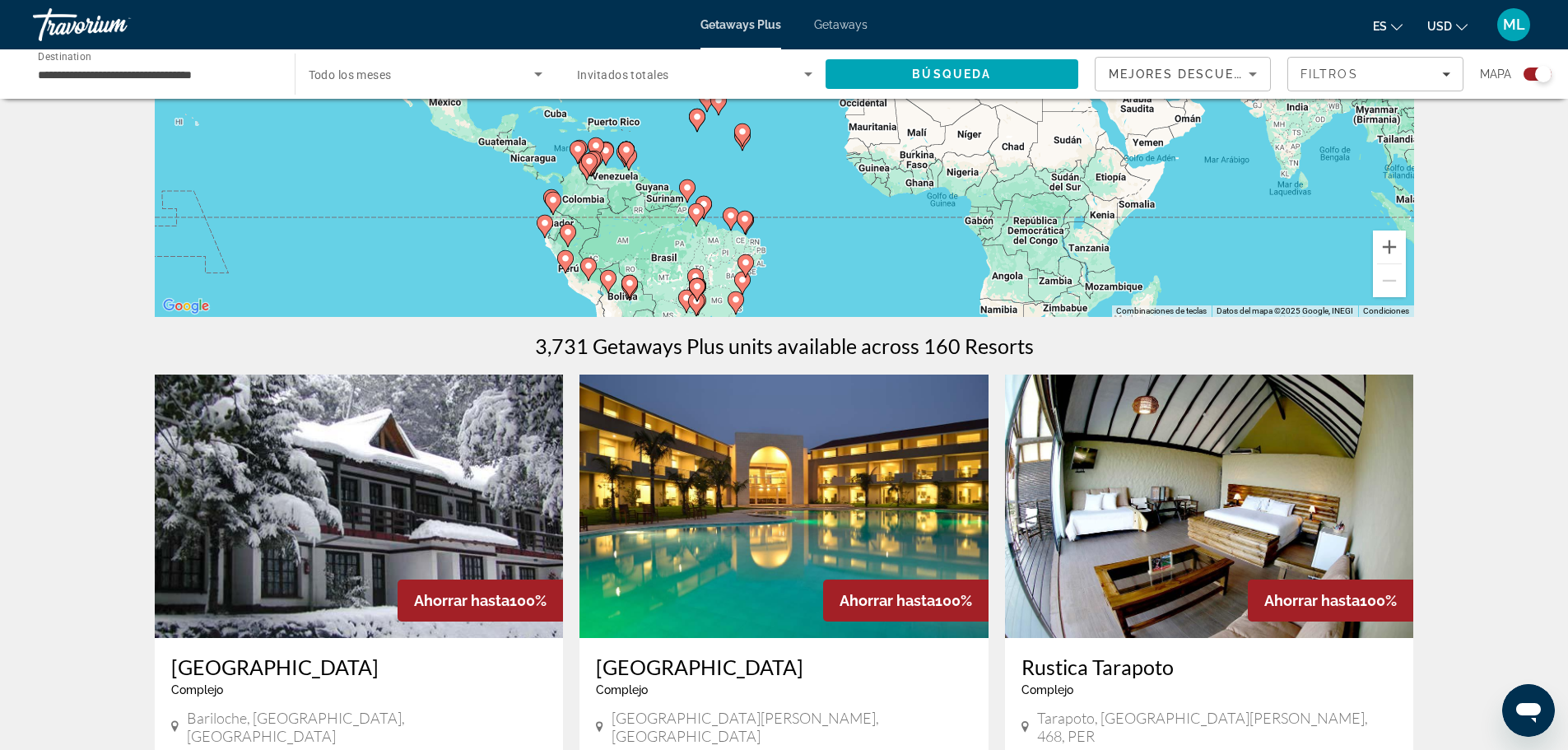
scroll to position [247, 0]
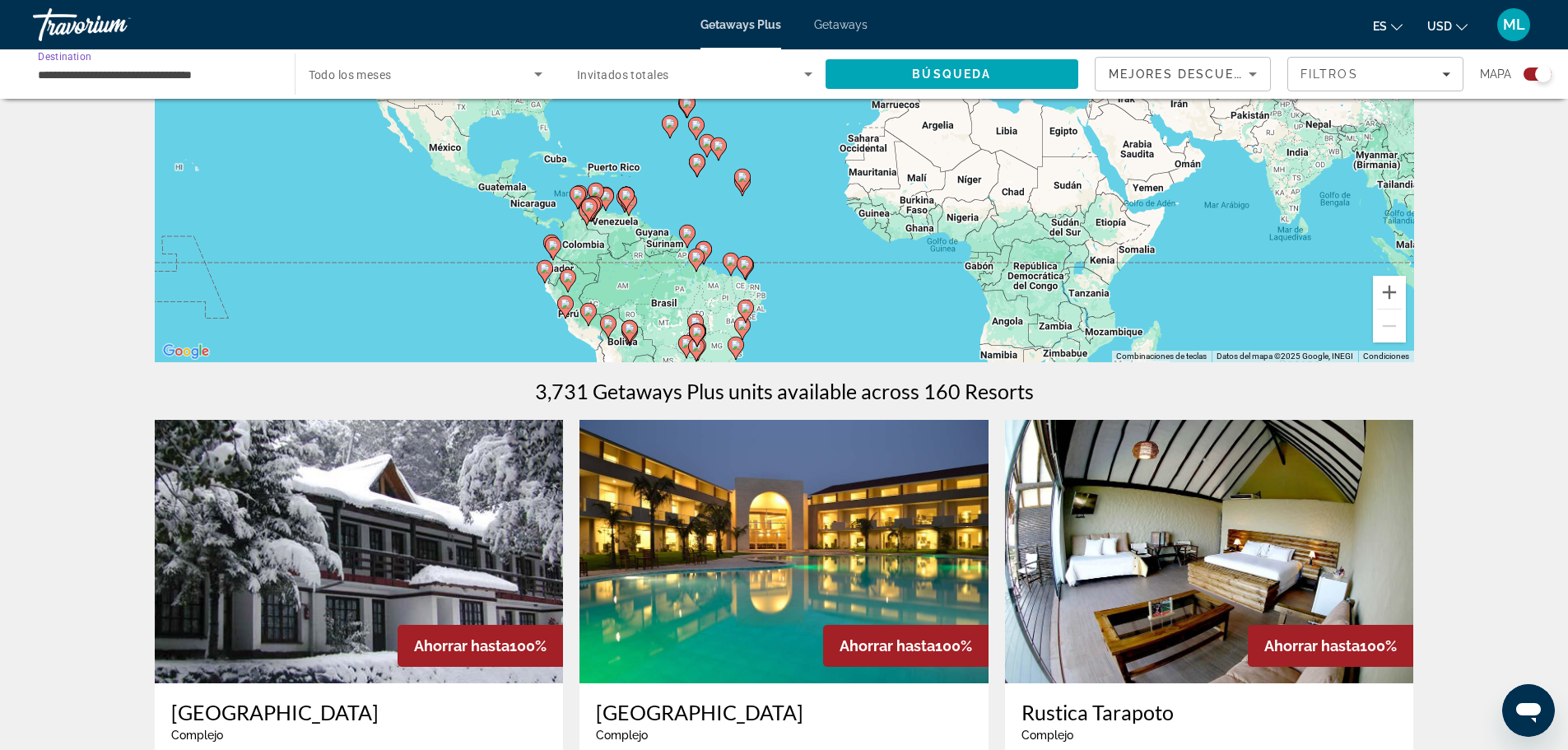
click at [176, 83] on input "**********" at bounding box center [155, 75] width 235 height 20
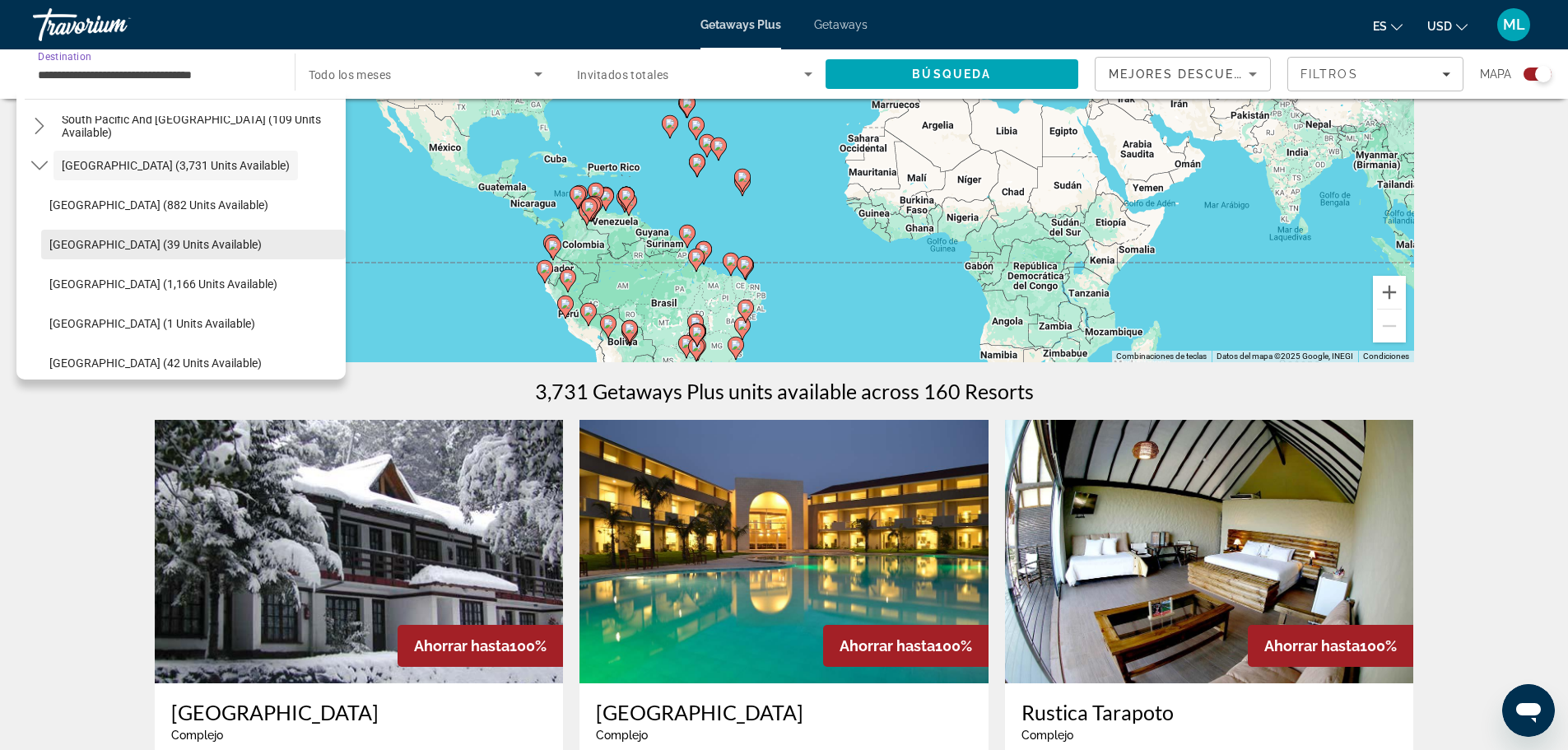
scroll to position [298, 0]
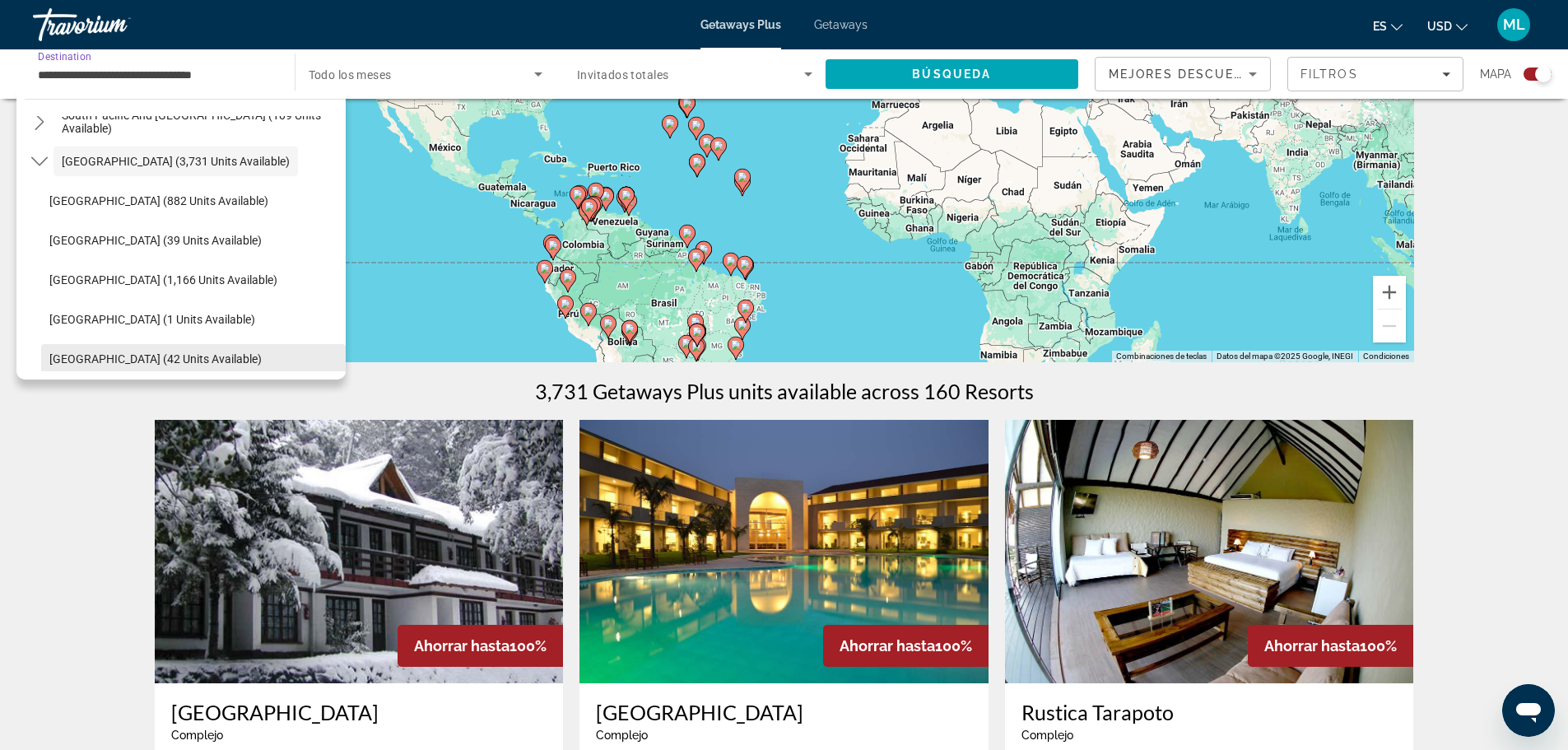
click at [111, 357] on span "[GEOGRAPHIC_DATA] (42 units available)" at bounding box center [155, 359] width 212 height 13
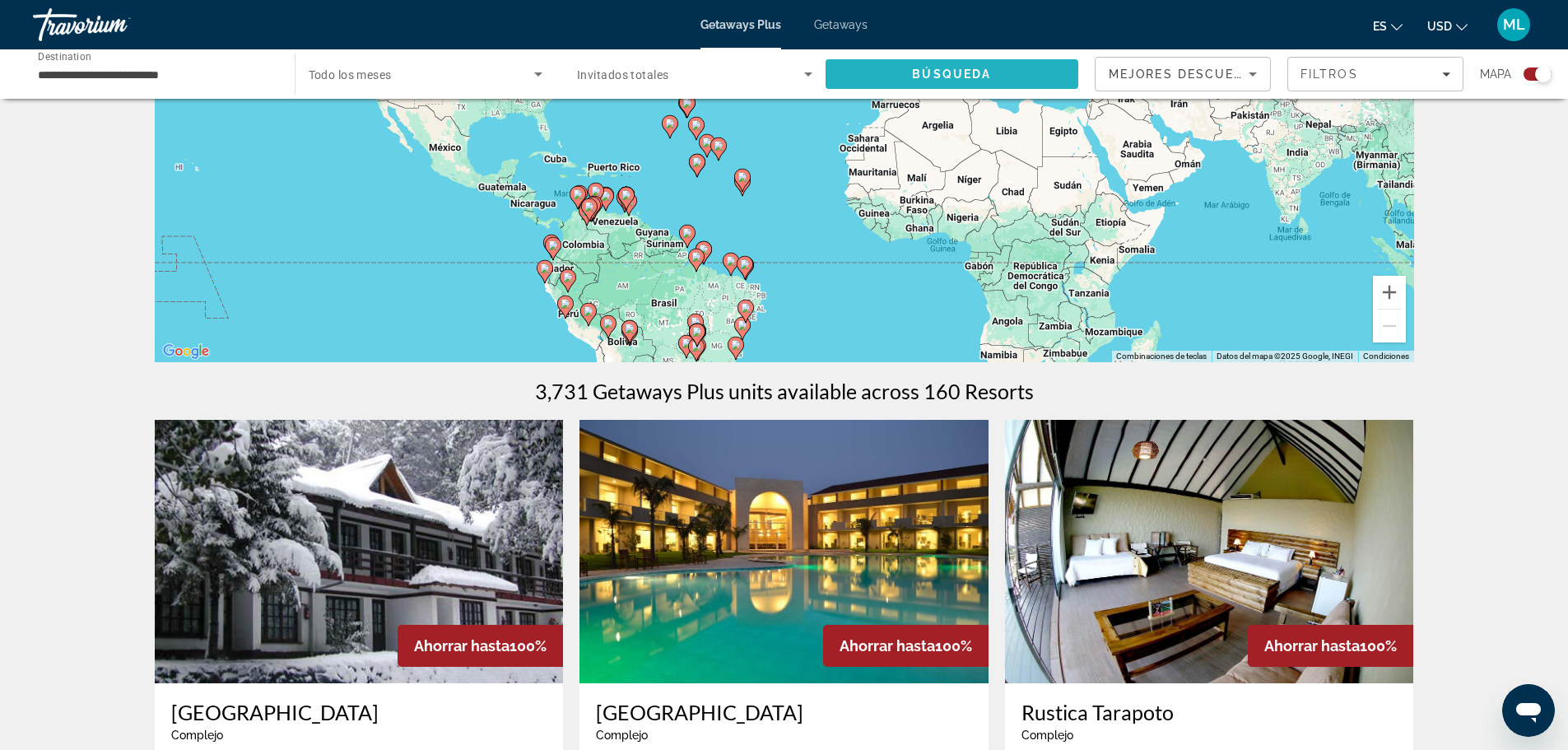
click at [988, 79] on span "Búsqueda" at bounding box center [951, 73] width 79 height 13
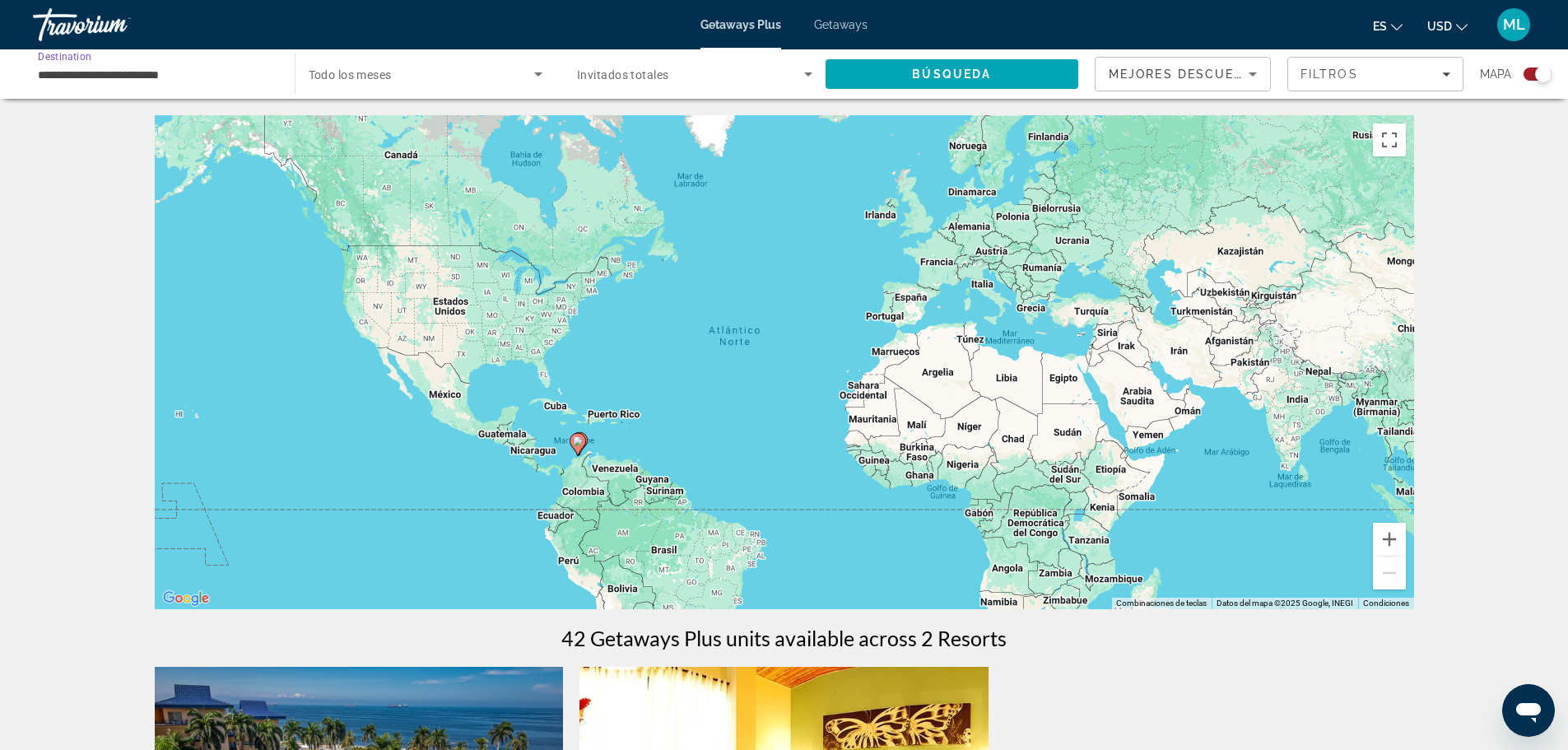
click at [139, 83] on input "**********" at bounding box center [155, 75] width 235 height 20
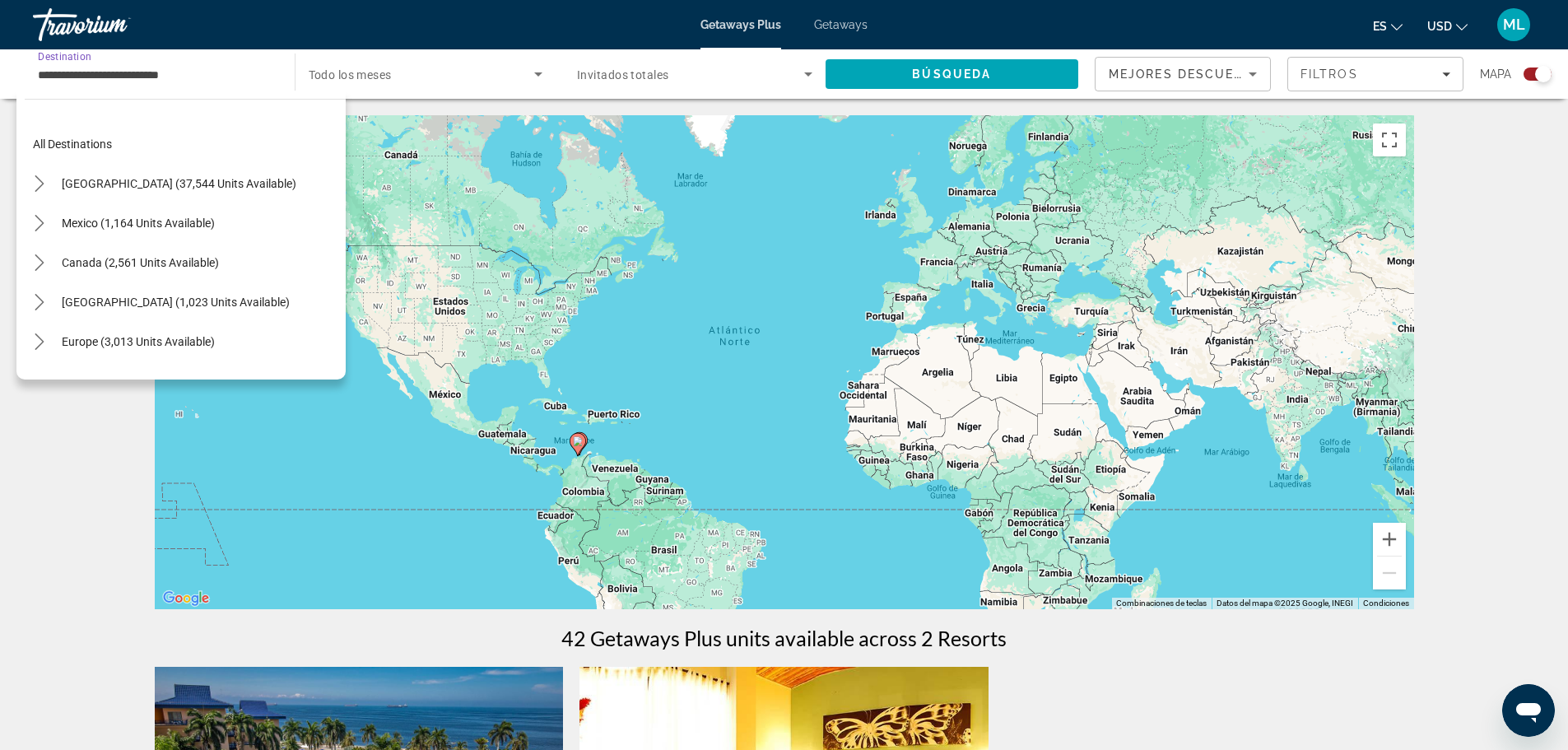
scroll to position [414, 0]
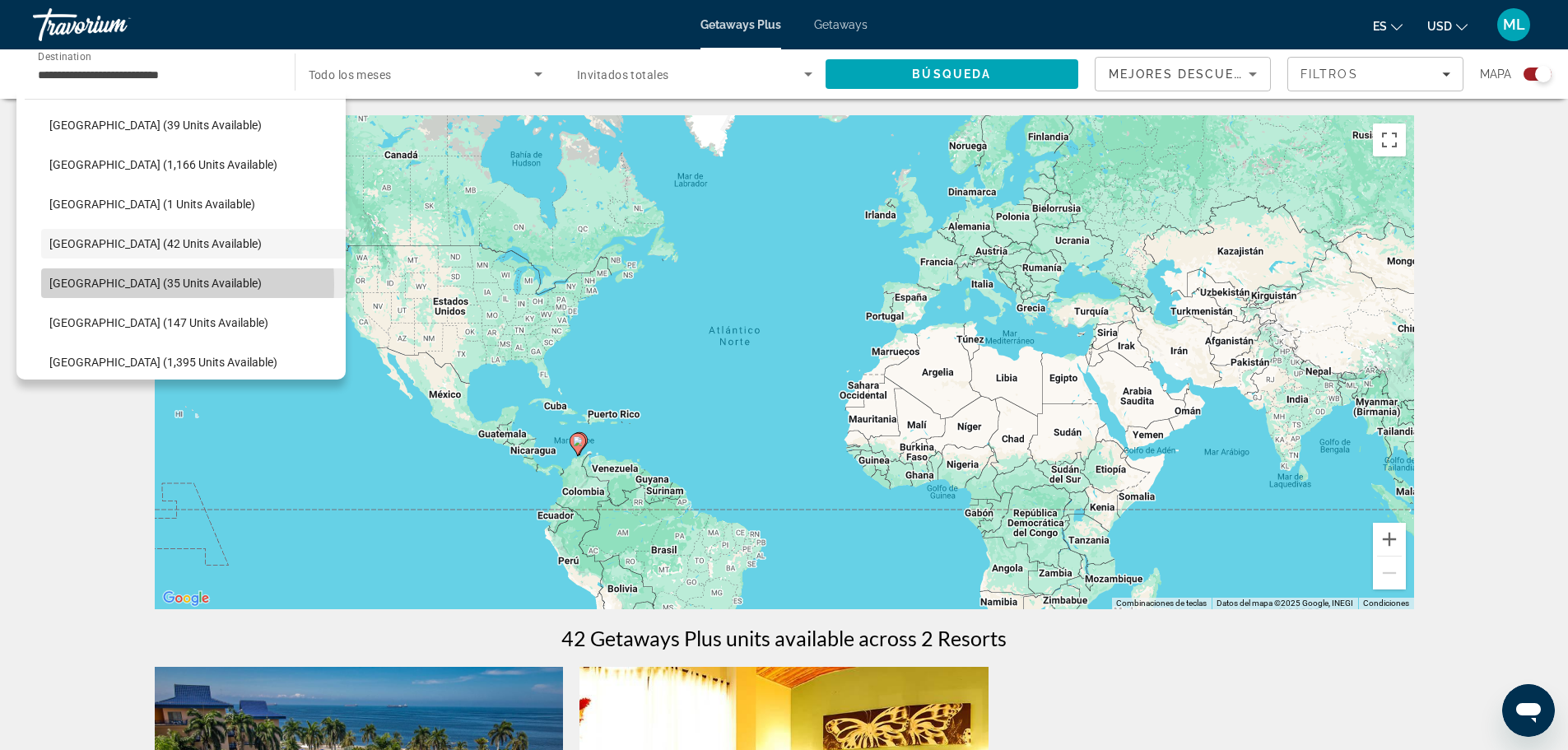
click at [91, 285] on span "[GEOGRAPHIC_DATA] (35 units available)" at bounding box center [155, 283] width 212 height 13
type input "**********"
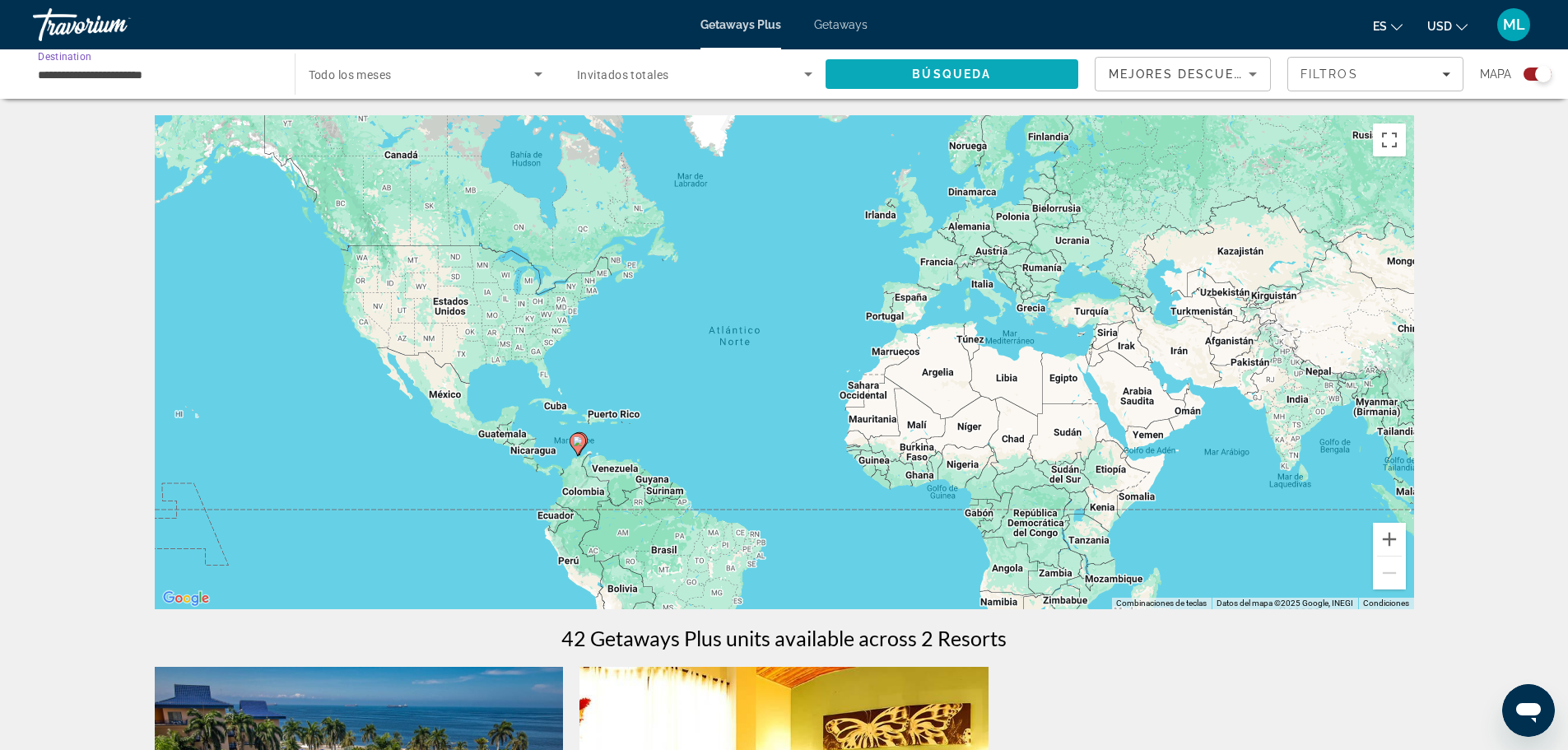
click at [921, 74] on span "Búsqueda" at bounding box center [951, 73] width 79 height 13
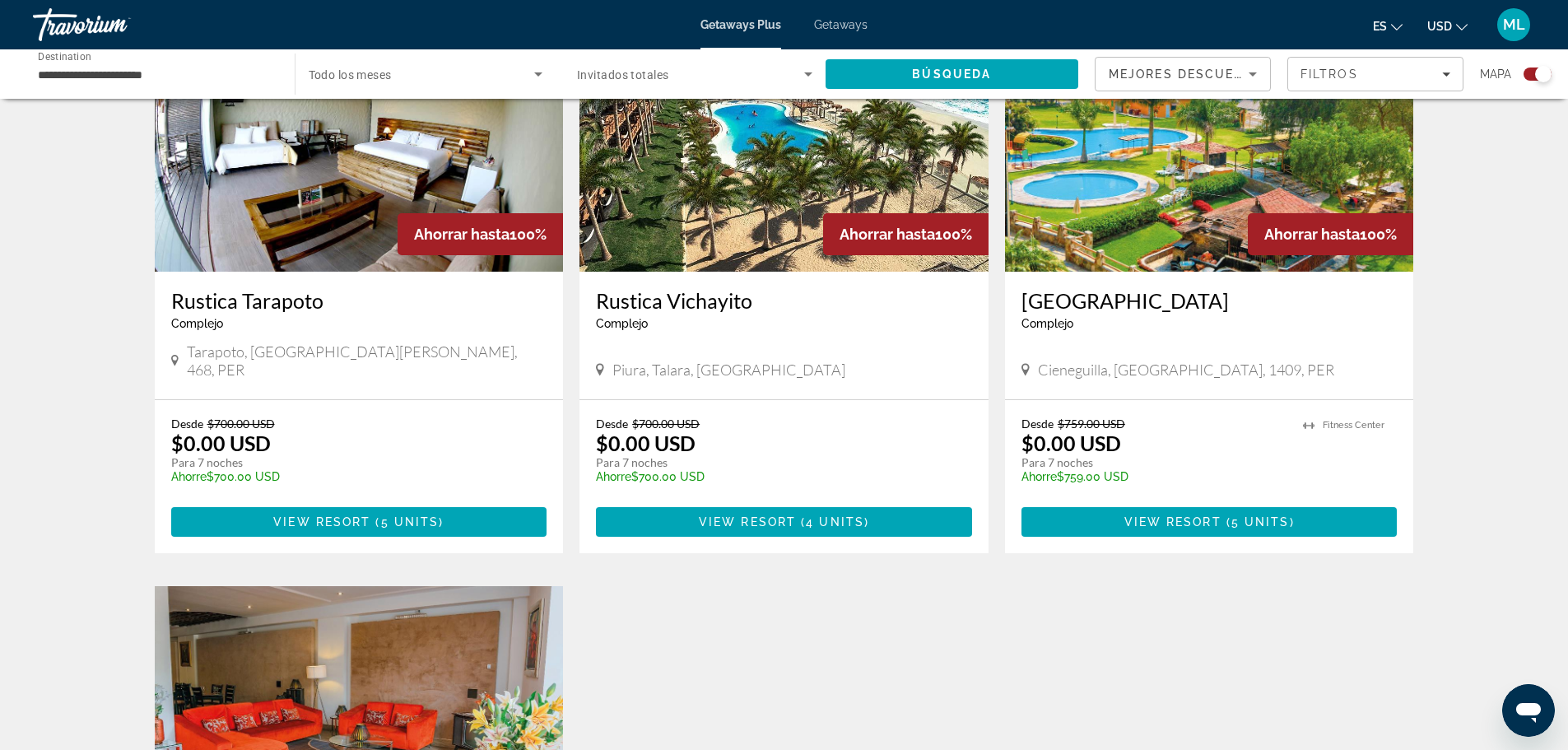
scroll to position [576, 0]
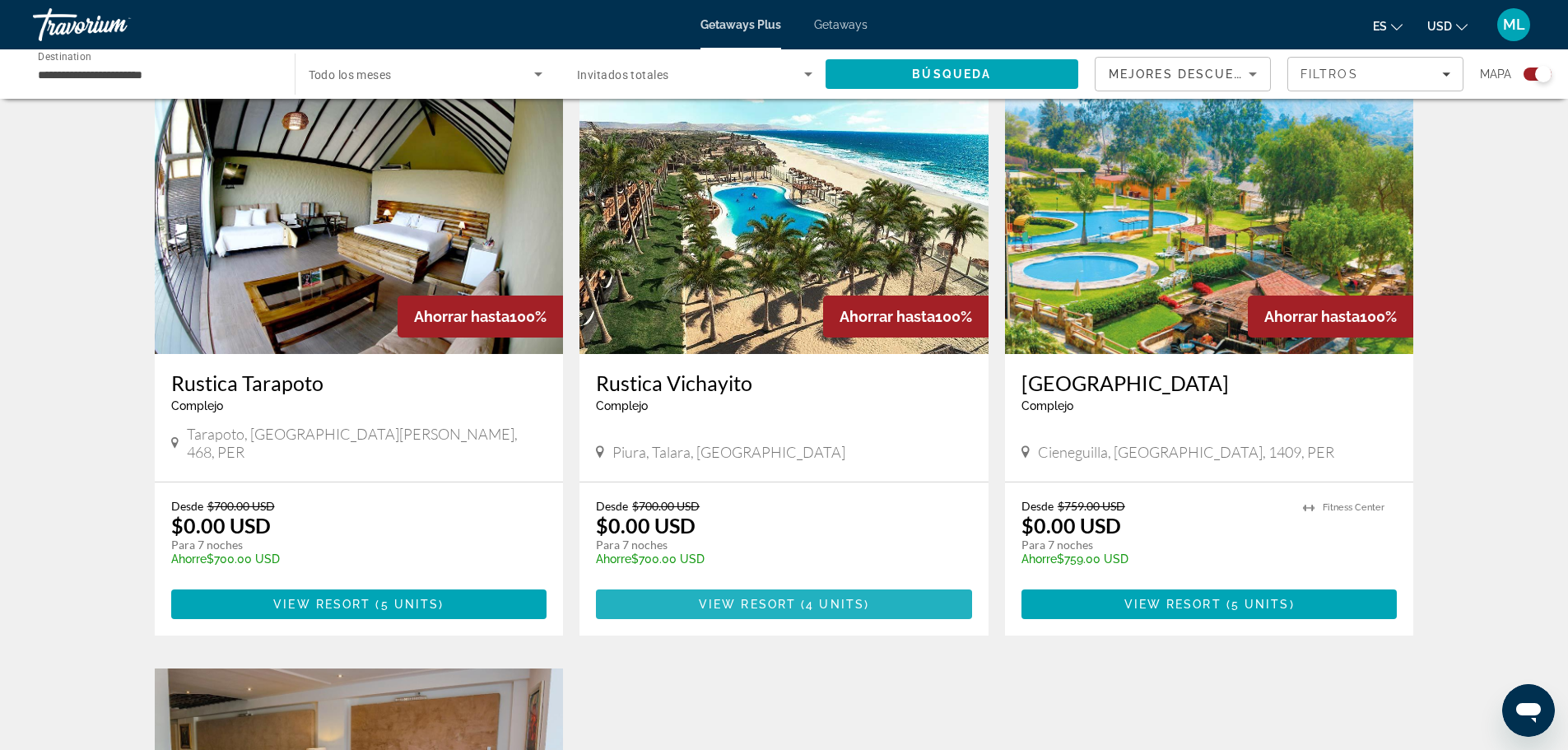
click at [753, 598] on span "View Resort" at bounding box center [747, 604] width 97 height 13
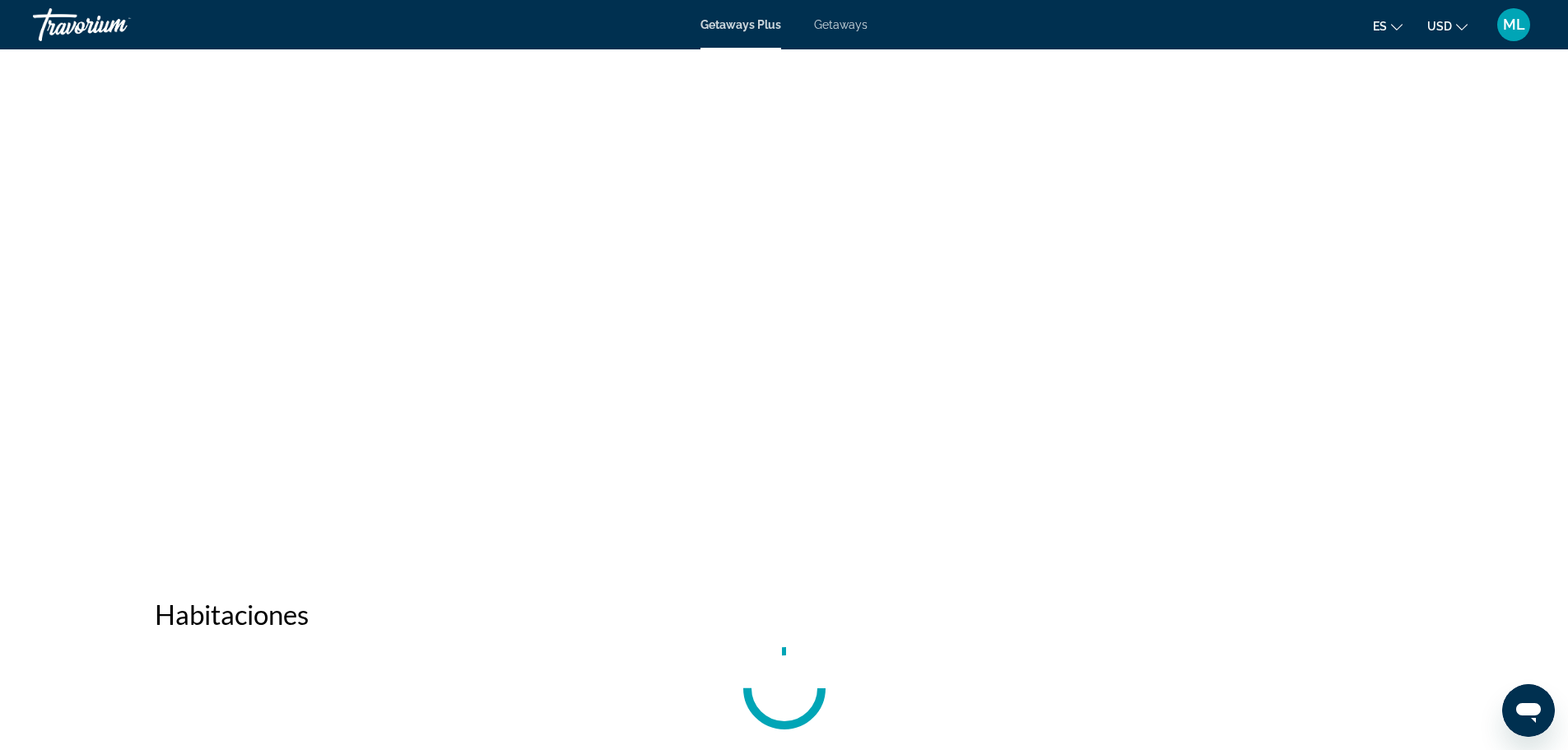
scroll to position [1976, 0]
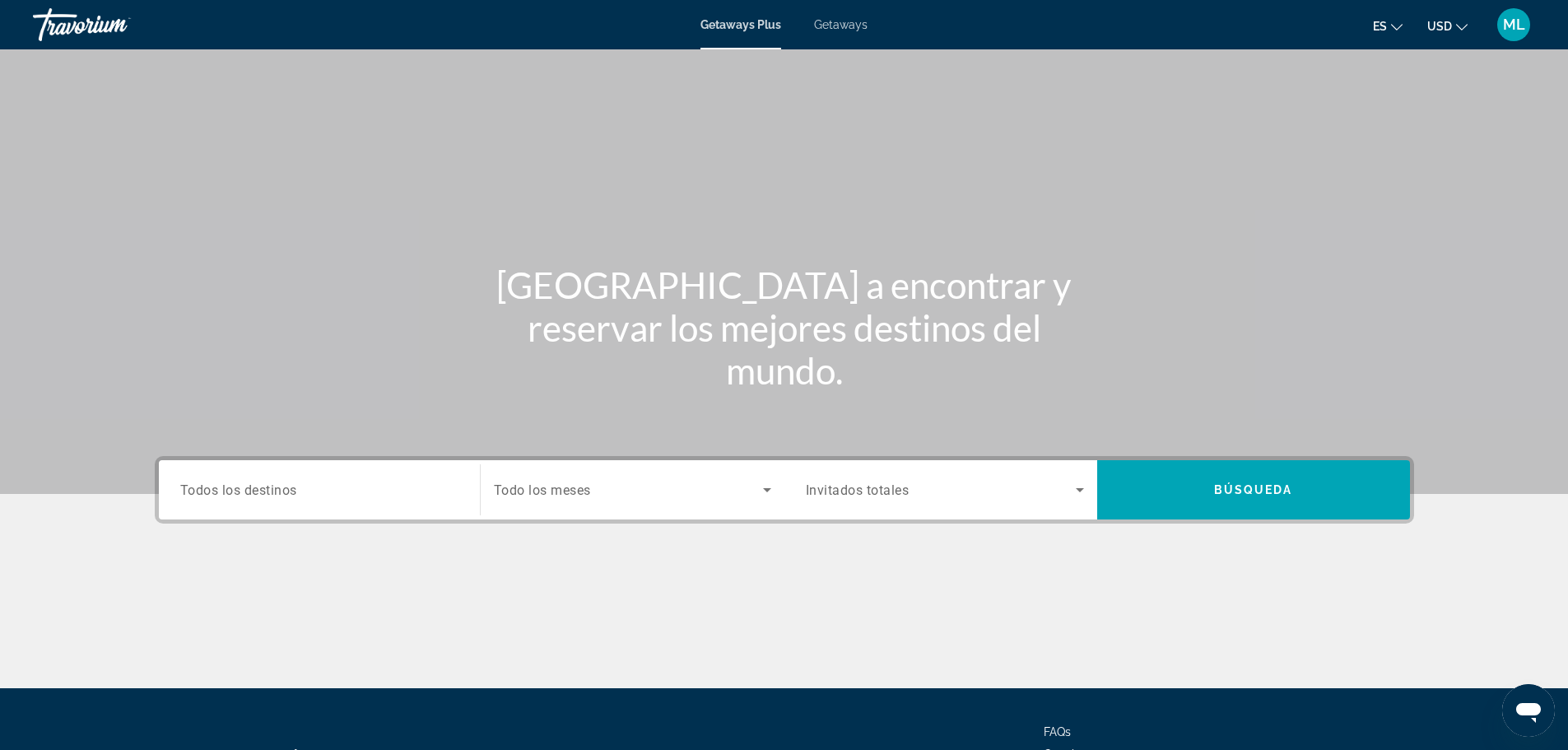
click at [279, 490] on span "Todos los destinos" at bounding box center [238, 489] width 117 height 16
click at [279, 490] on input "Destination Todos los destinos" at bounding box center [319, 491] width 279 height 20
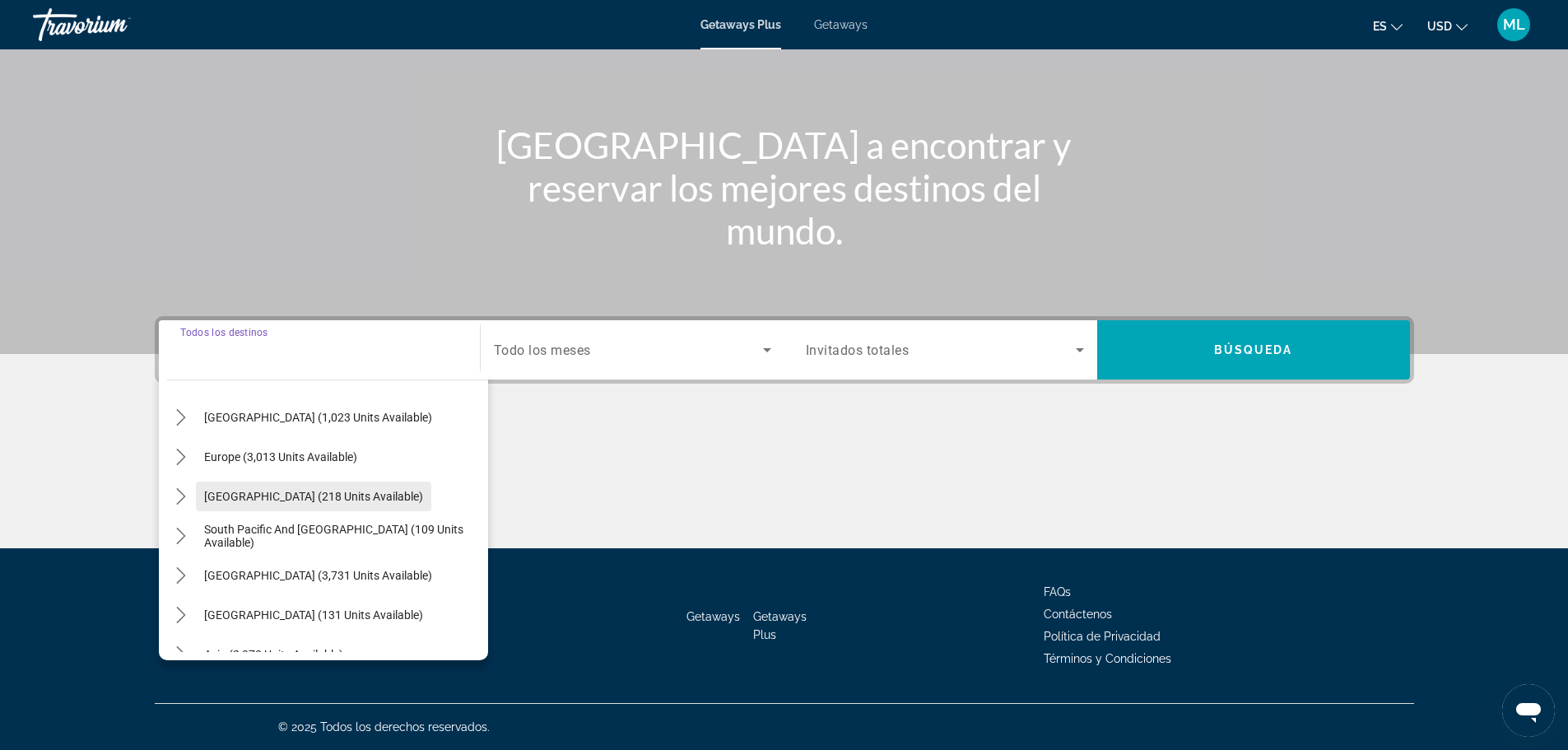
scroll to position [185, 0]
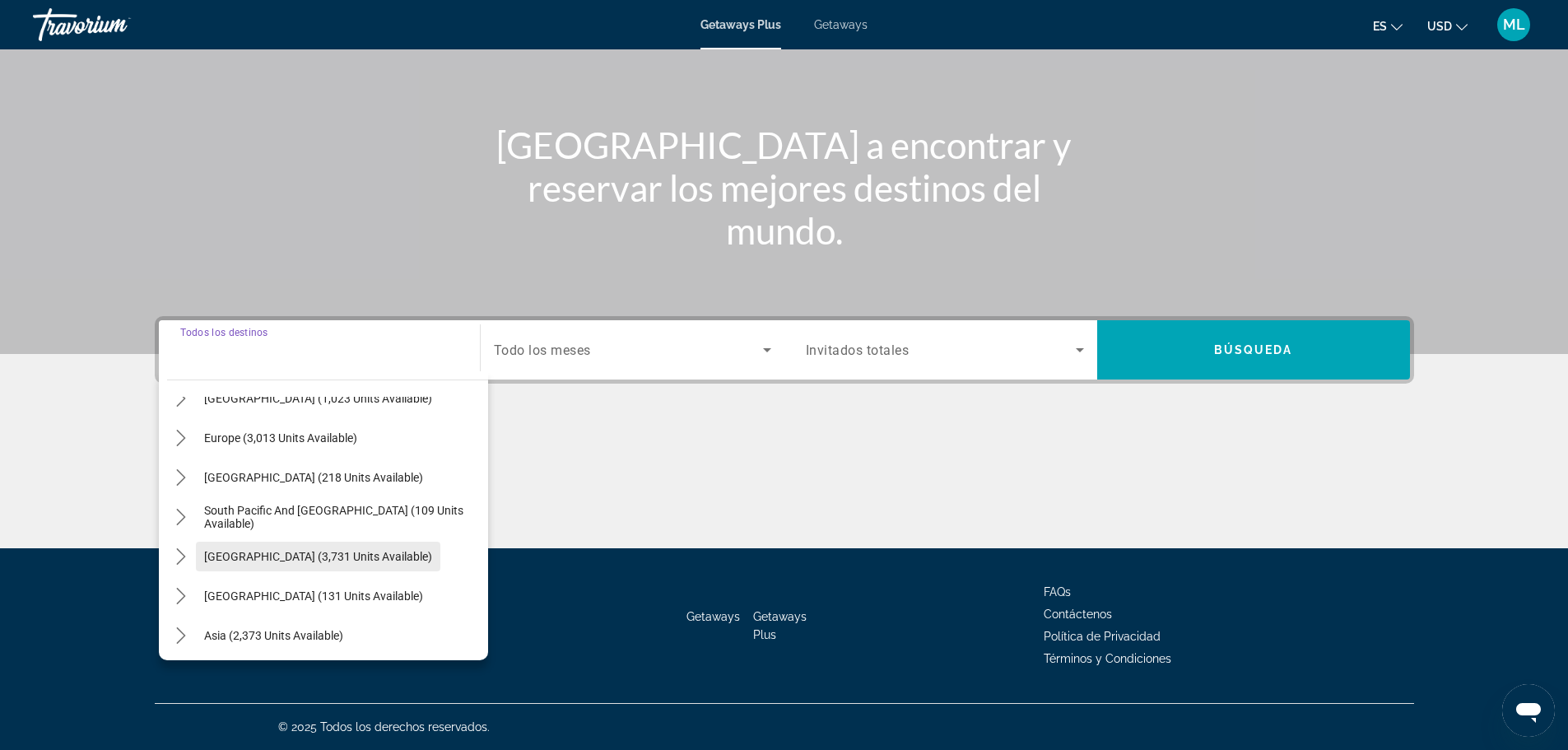
click at [270, 558] on span "[GEOGRAPHIC_DATA] (3,731 units available)" at bounding box center [318, 556] width 228 height 13
type input "**********"
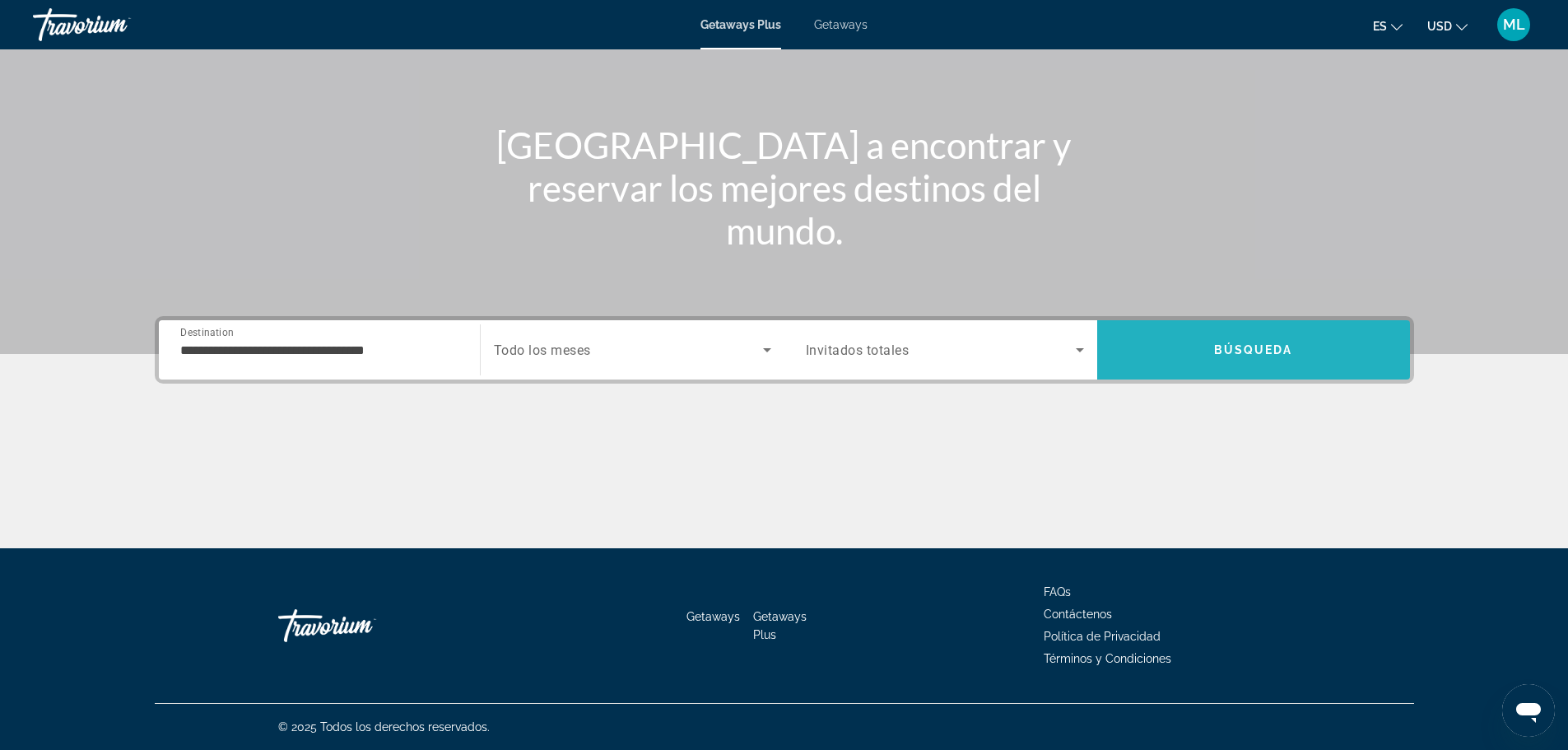
click at [1330, 355] on span "Search" at bounding box center [1254, 350] width 313 height 40
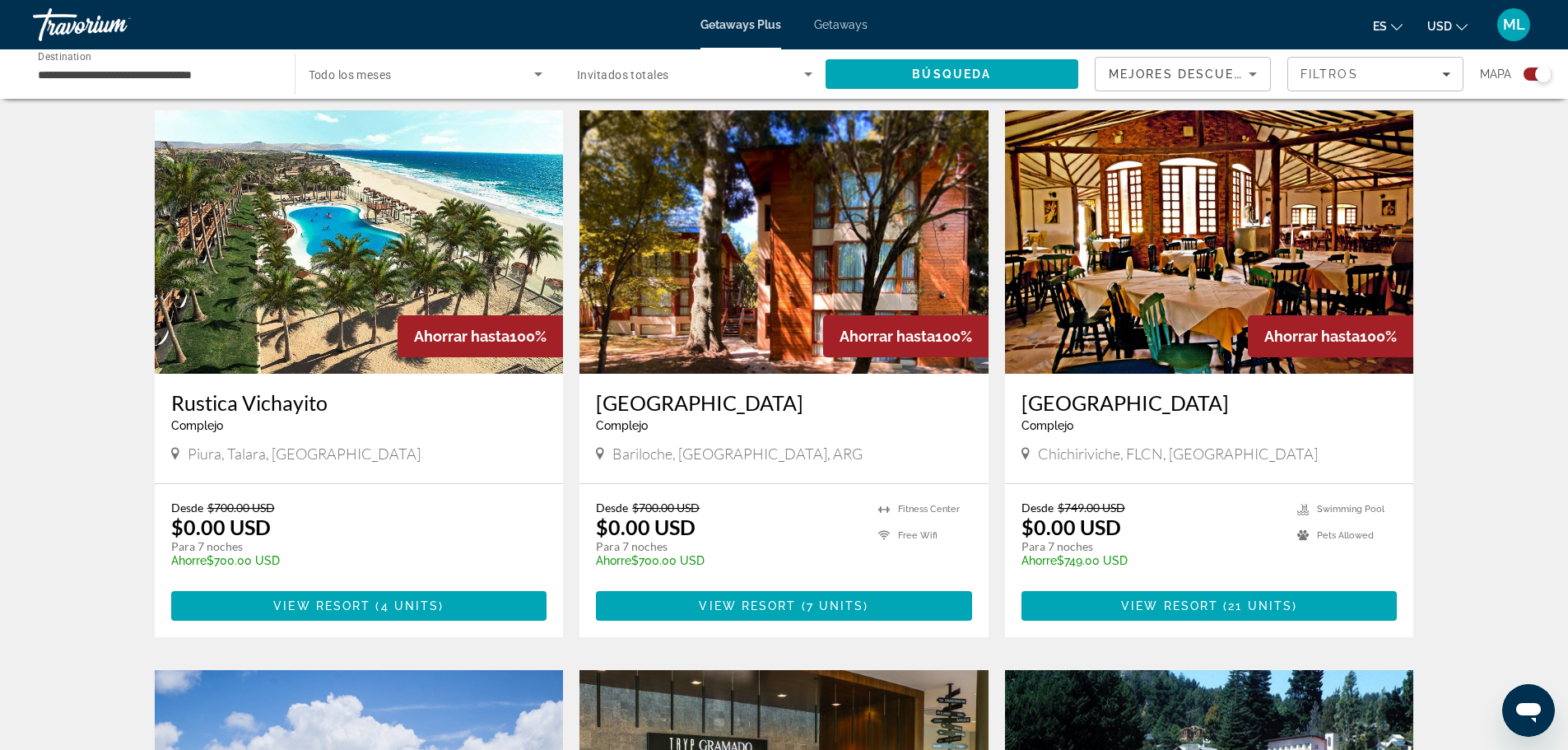
scroll to position [1153, 0]
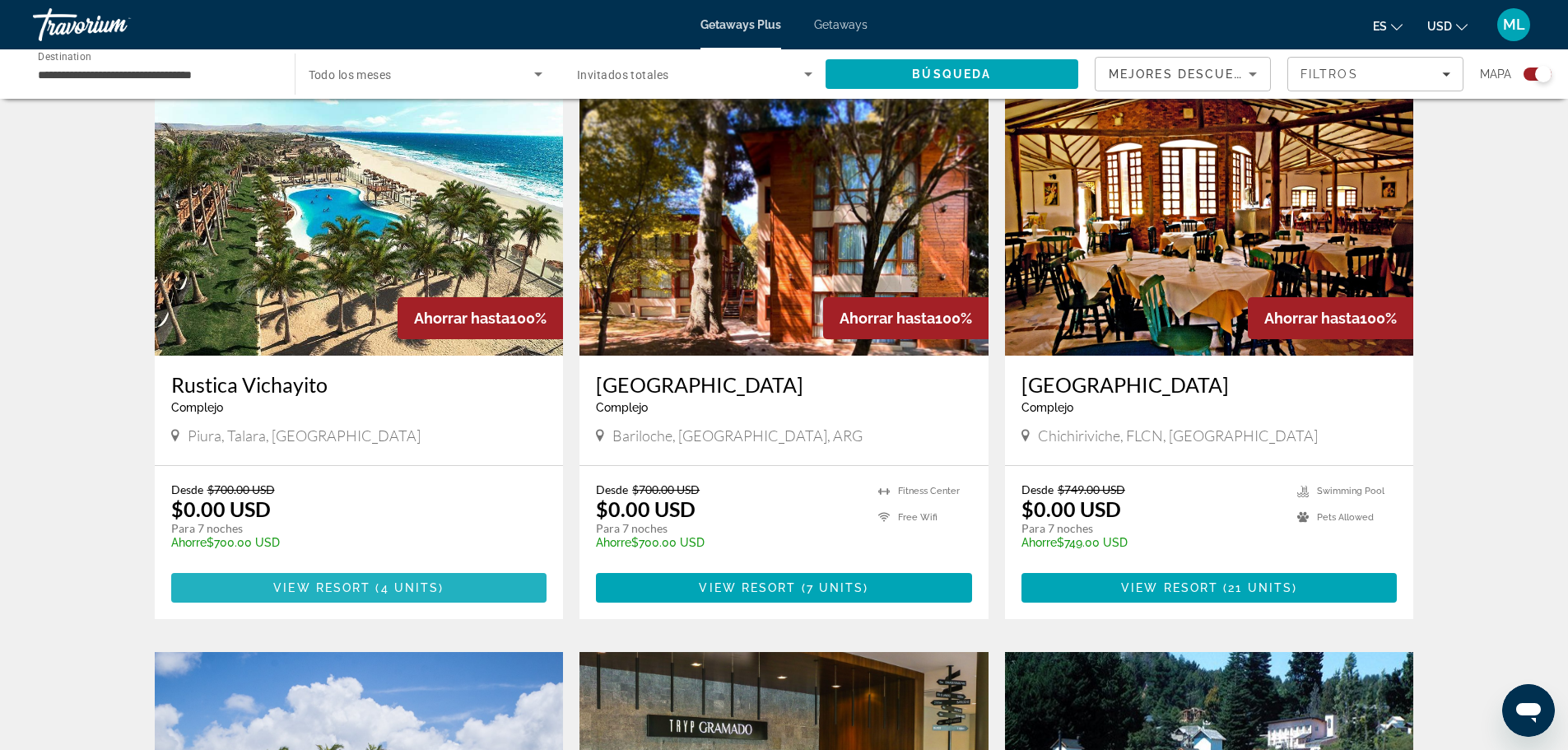
click at [377, 581] on span "( 4 units )" at bounding box center [407, 587] width 73 height 13
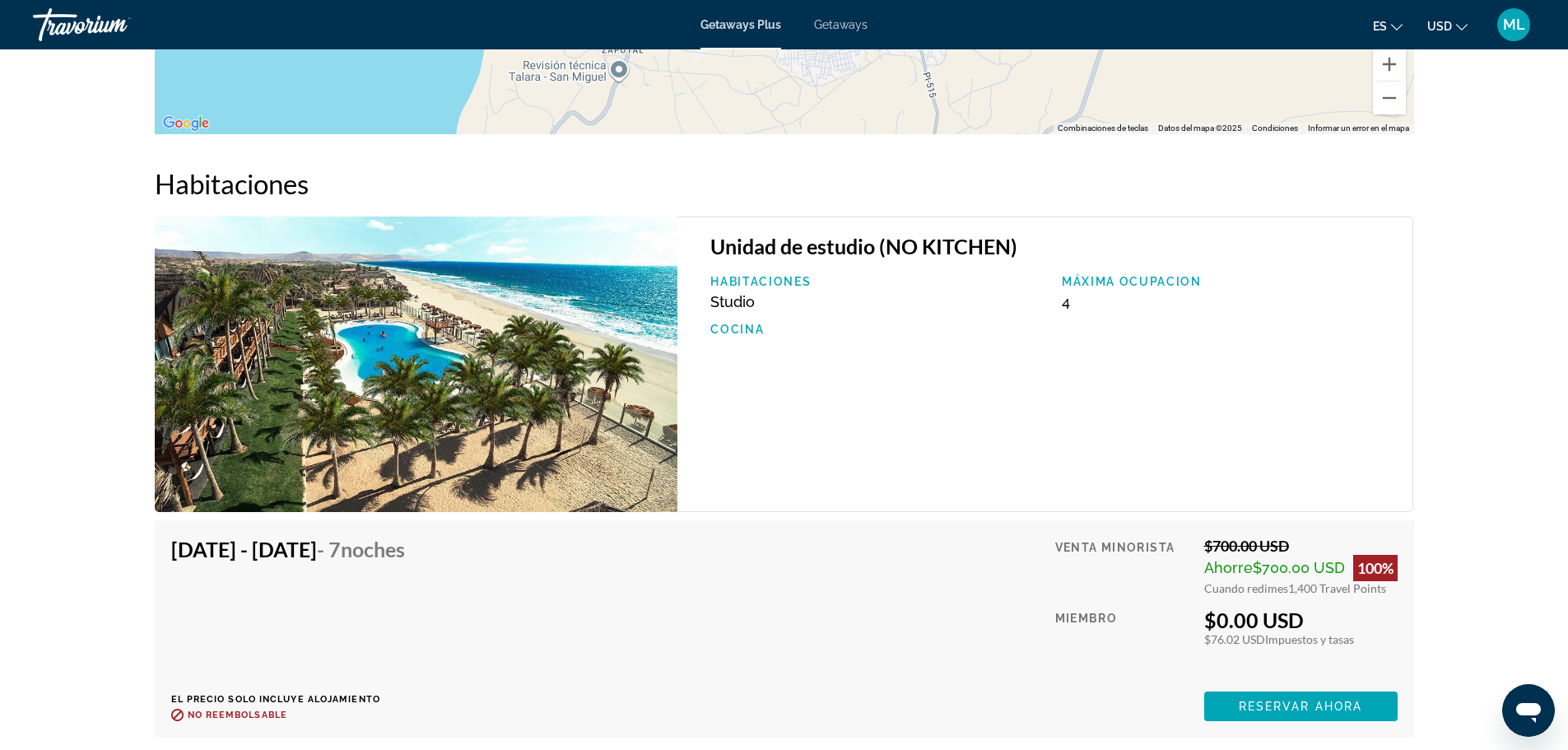
scroll to position [2188, 0]
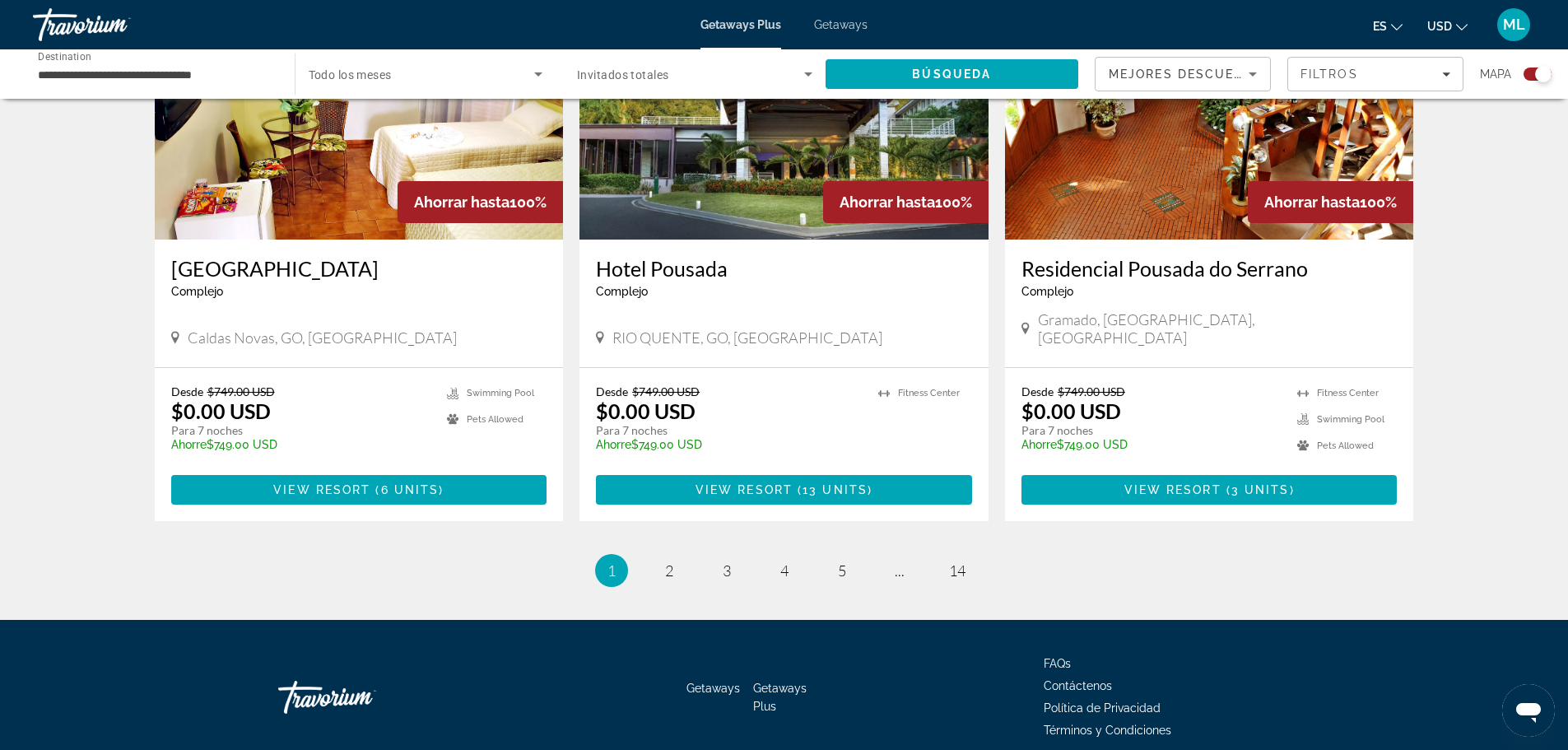
scroll to position [2449, 0]
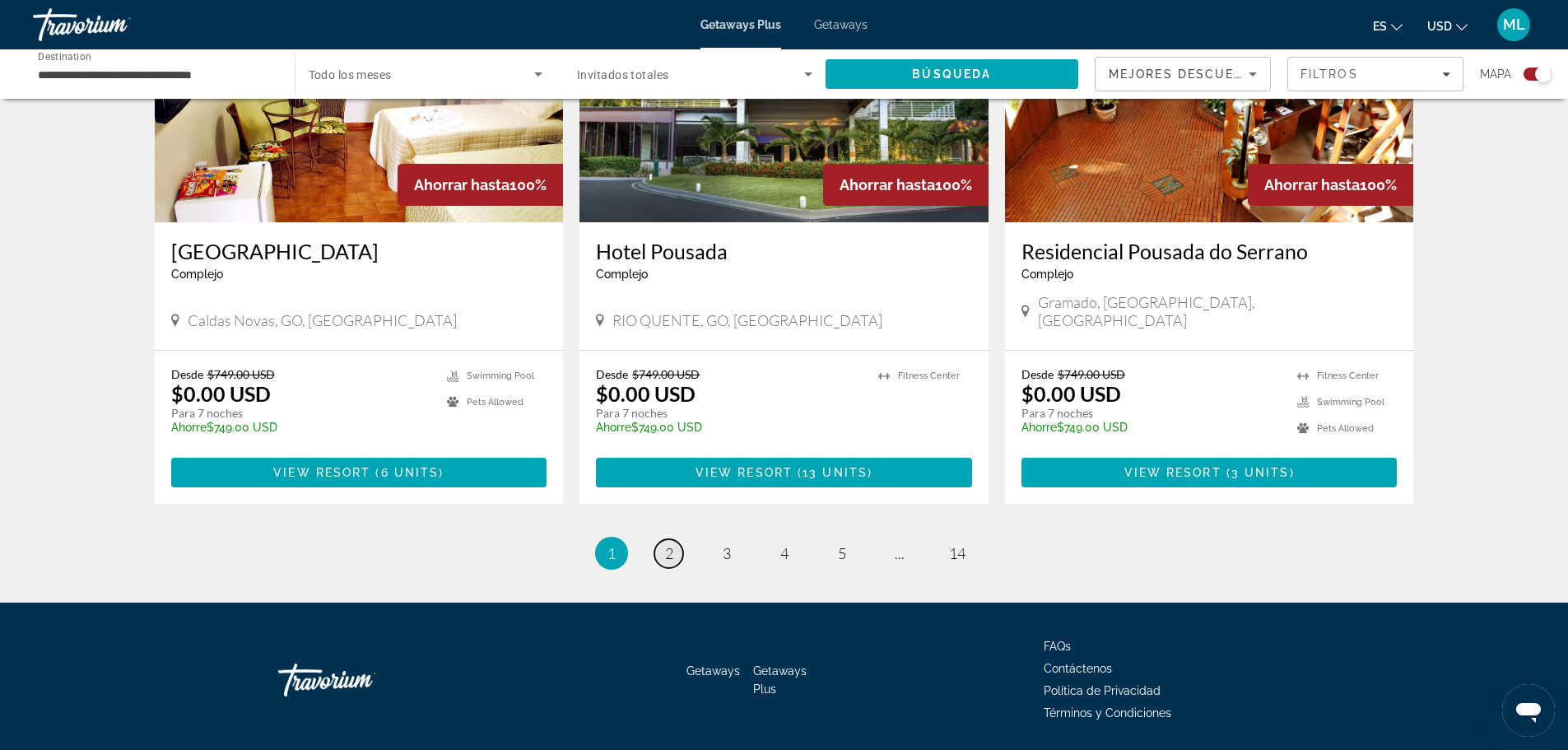
click at [669, 544] on span "2" at bounding box center [669, 553] width 8 height 18
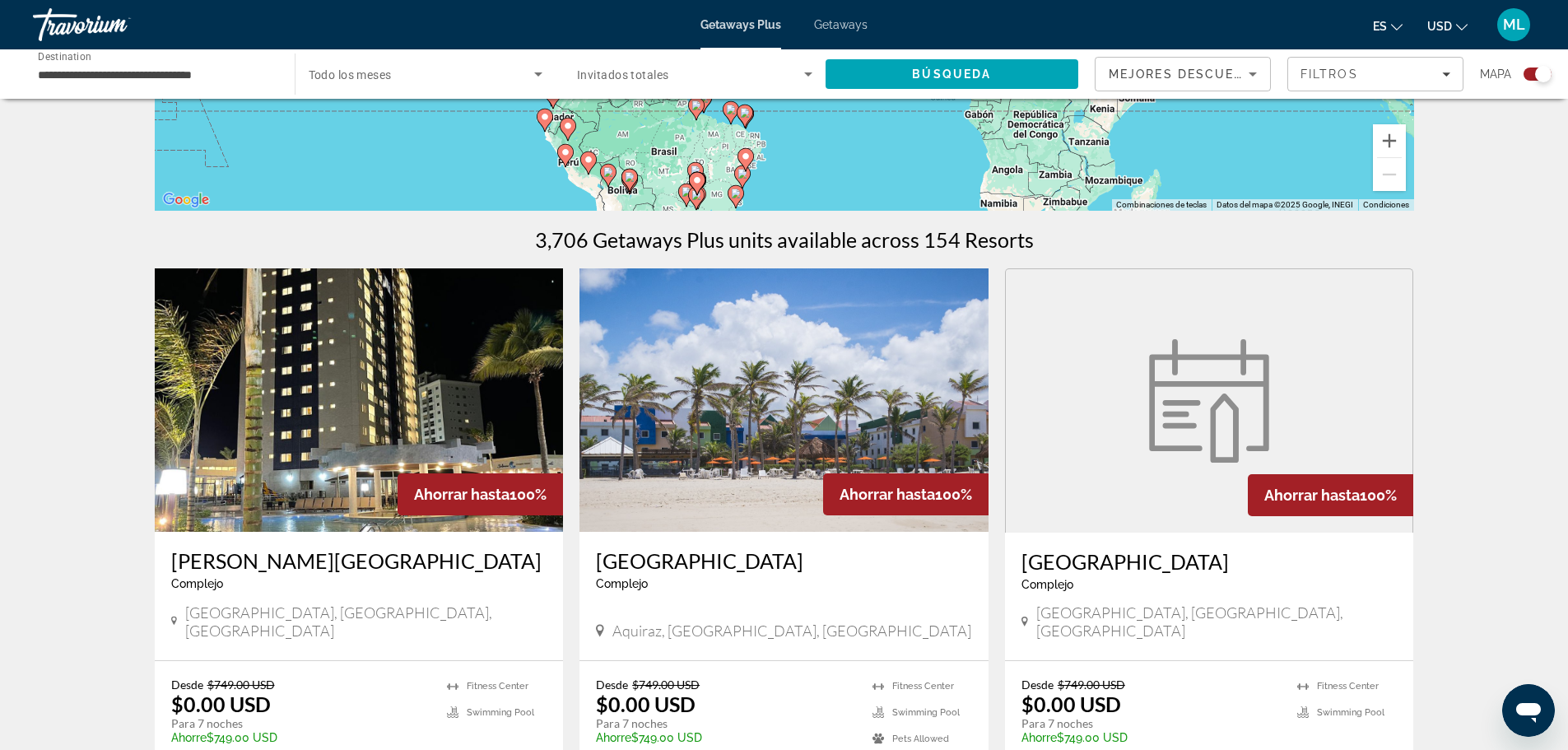
scroll to position [412, 0]
